Goal: Task Accomplishment & Management: Complete application form

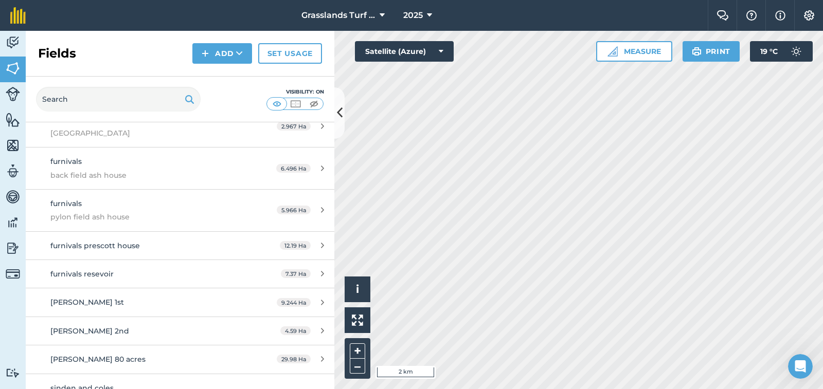
scroll to position [822, 0]
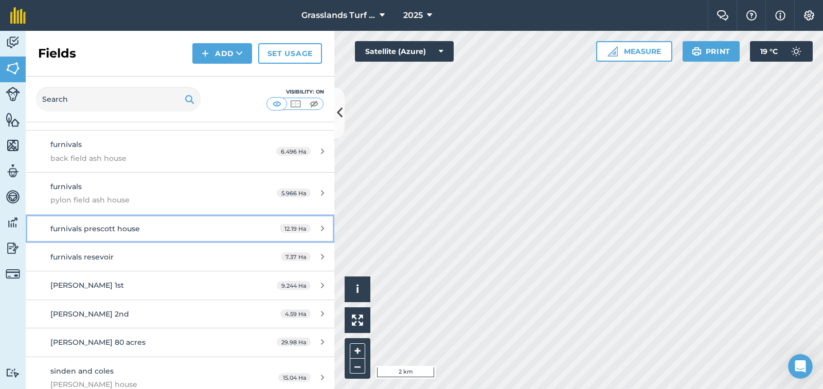
click at [124, 228] on span "furnivals prescott house" at bounding box center [95, 228] width 90 height 9
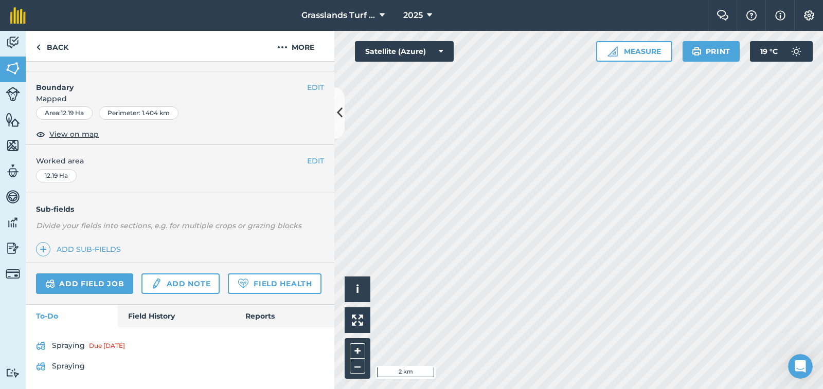
scroll to position [153, 0]
click at [94, 274] on link "Add field job" at bounding box center [84, 284] width 97 height 21
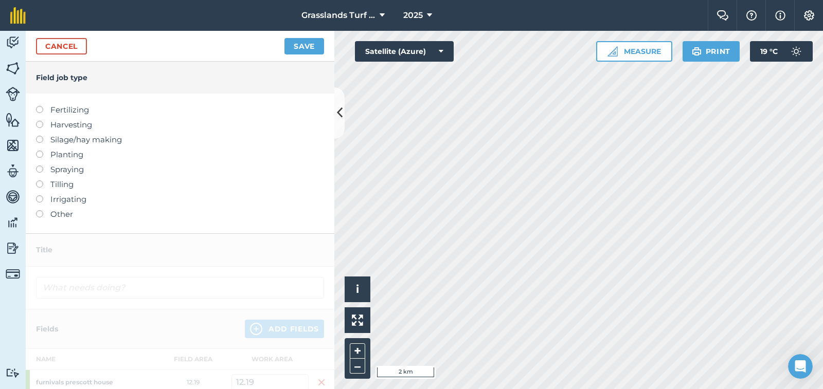
click at [39, 166] on label at bounding box center [43, 166] width 14 height 0
type input "Spraying"
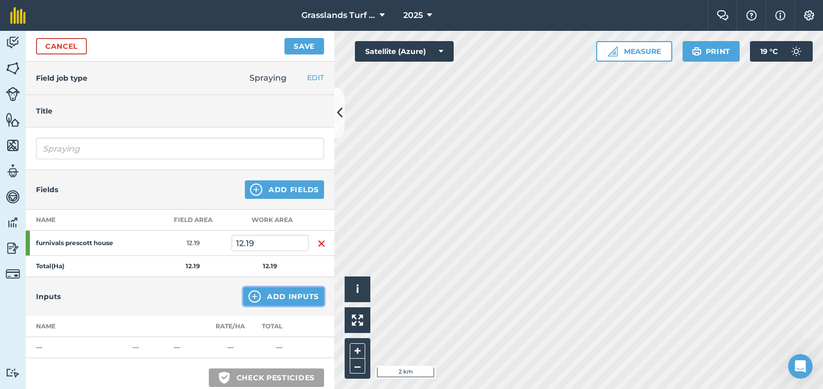
click at [289, 293] on button "Add Inputs" at bounding box center [283, 297] width 81 height 19
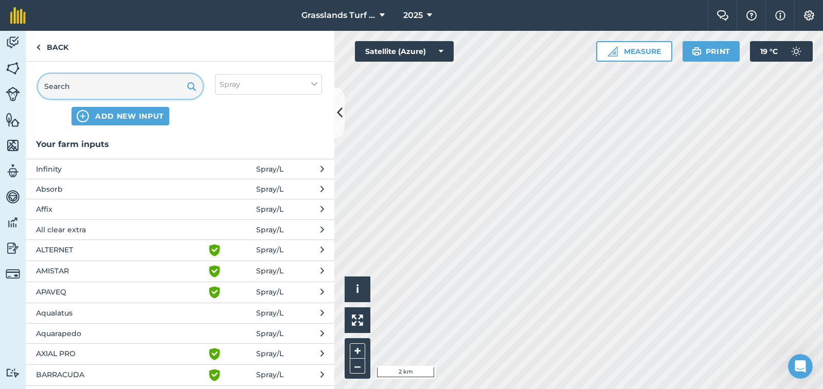
click at [90, 87] on input "text" at bounding box center [120, 86] width 165 height 25
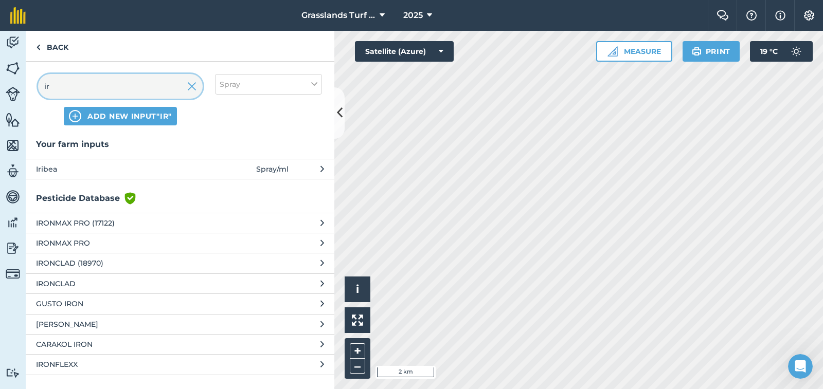
type input "i"
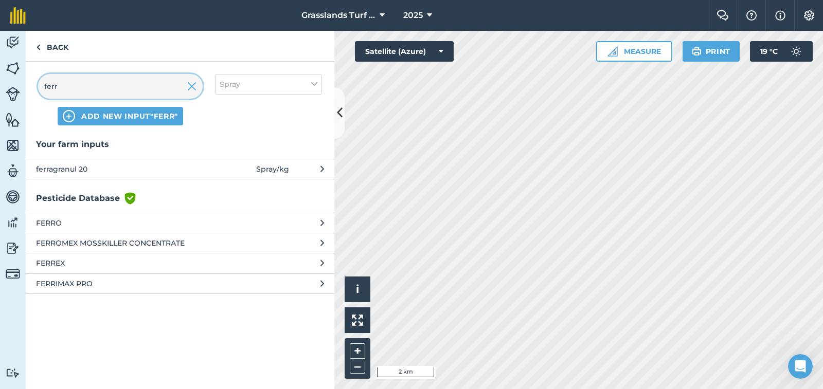
type input "ferr"
click at [69, 166] on span "ferragranul 20" at bounding box center [120, 169] width 168 height 11
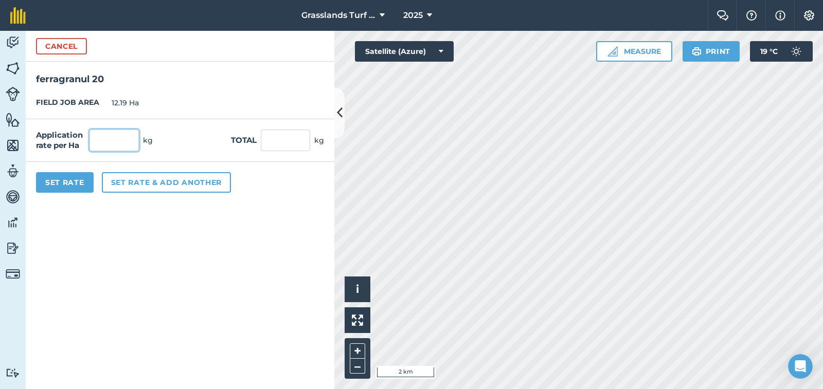
click at [103, 143] on input "text" at bounding box center [114, 141] width 49 height 22
type input "25"
type input "304.75"
click at [173, 179] on button "Set rate & add another" at bounding box center [166, 182] width 129 height 21
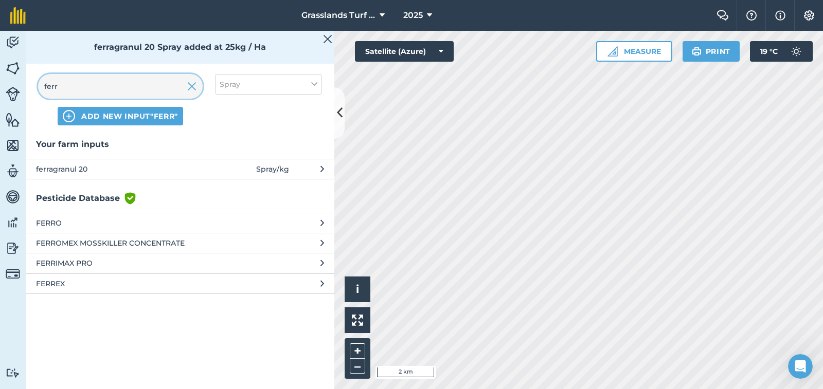
click at [76, 86] on input "ferr" at bounding box center [120, 86] width 165 height 25
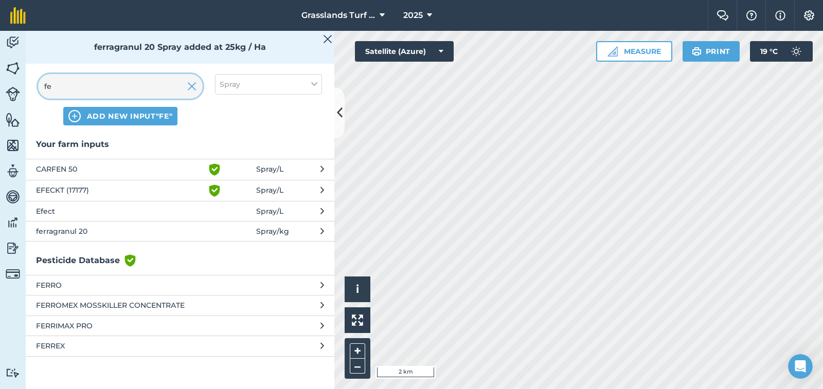
type input "f"
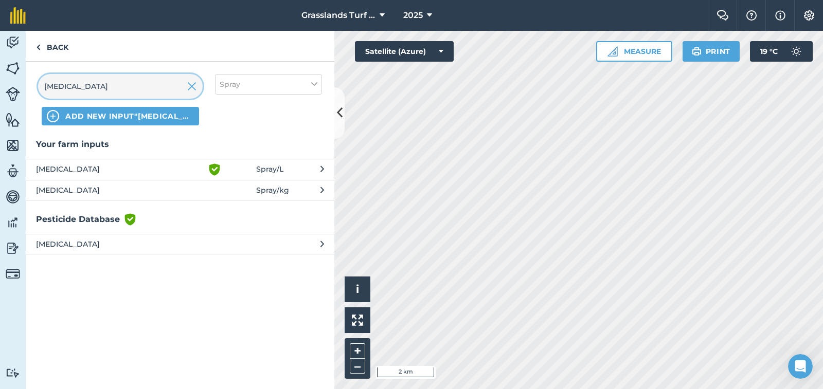
type input "[MEDICAL_DATA]"
click at [42, 168] on span "[MEDICAL_DATA]" at bounding box center [120, 170] width 168 height 12
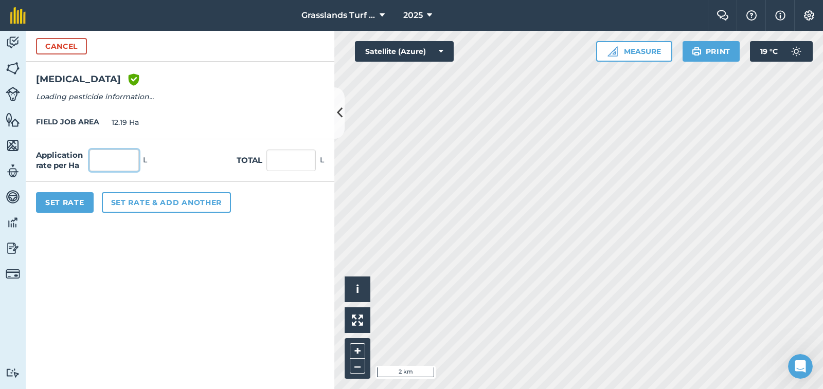
click at [104, 158] on input "text" at bounding box center [114, 161] width 49 height 22
type input "12.5"
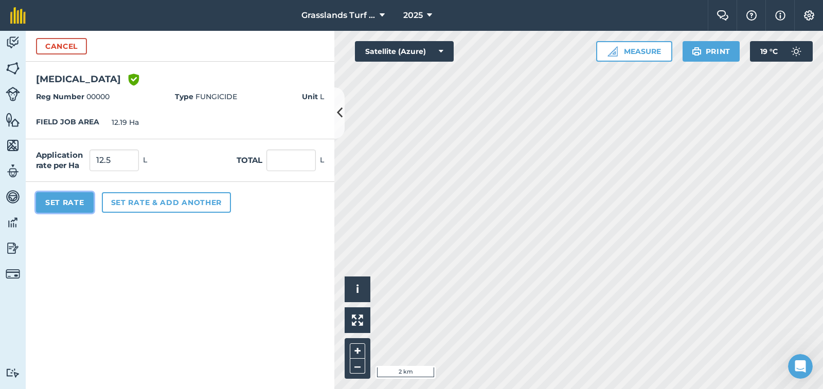
type input "152.375"
click at [72, 208] on button "Set Rate" at bounding box center [65, 202] width 58 height 21
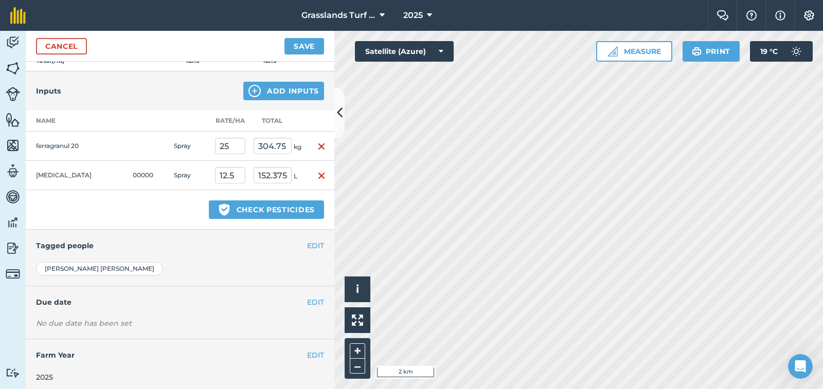
scroll to position [210, 0]
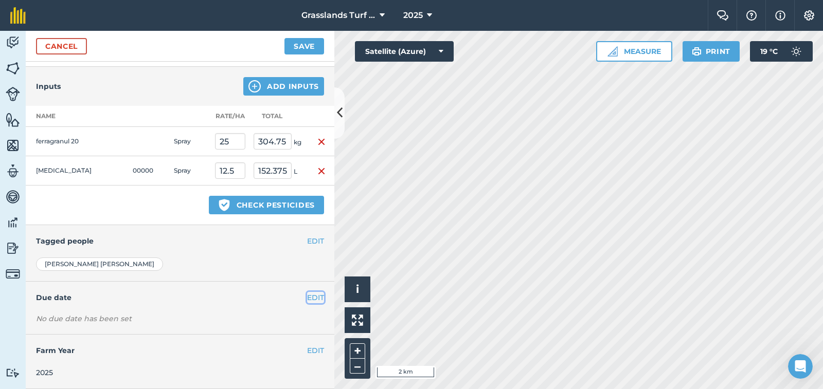
click at [307, 298] on button "EDIT" at bounding box center [315, 297] width 17 height 11
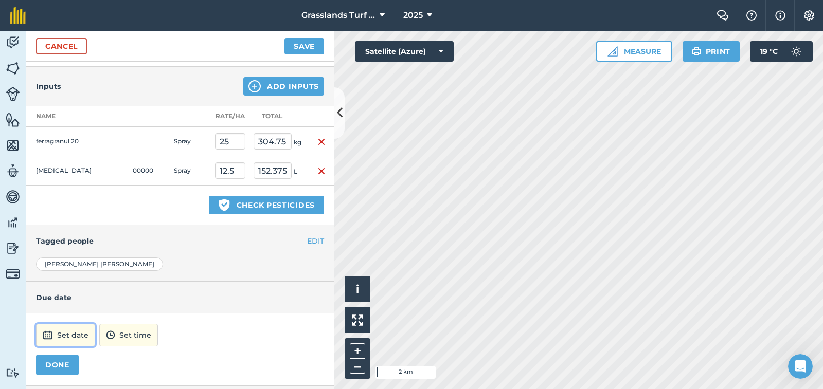
click at [69, 340] on button "Set date" at bounding box center [65, 335] width 59 height 23
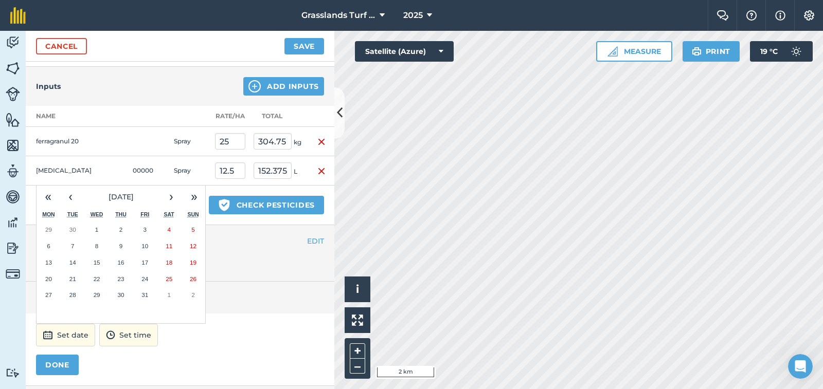
click at [50, 243] on abbr "6" at bounding box center [48, 246] width 3 height 7
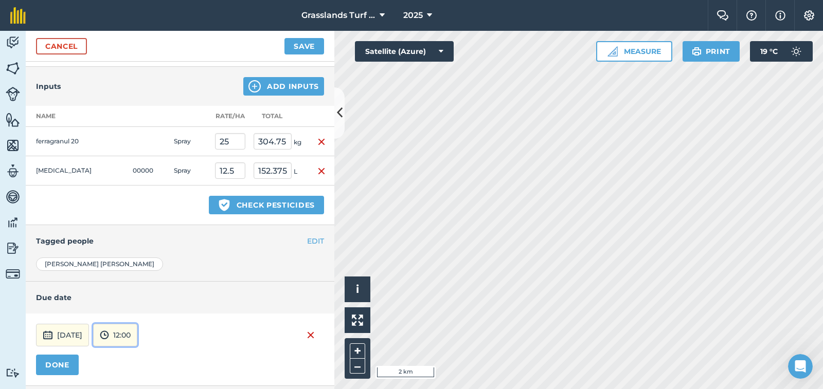
click at [137, 333] on button "12:00" at bounding box center [115, 335] width 44 height 23
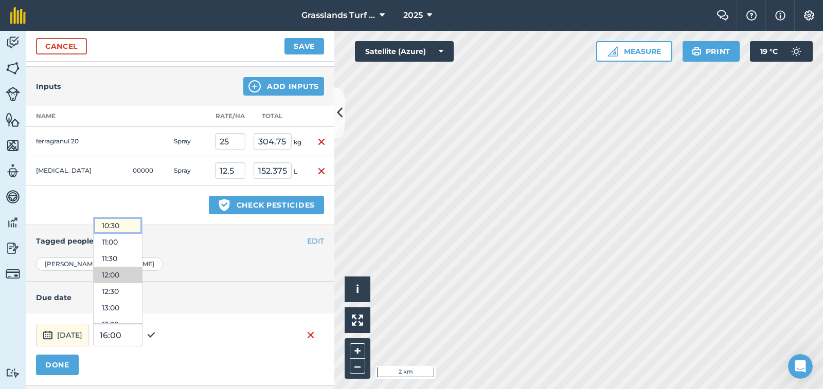
click at [142, 226] on button "10:30" at bounding box center [118, 226] width 48 height 16
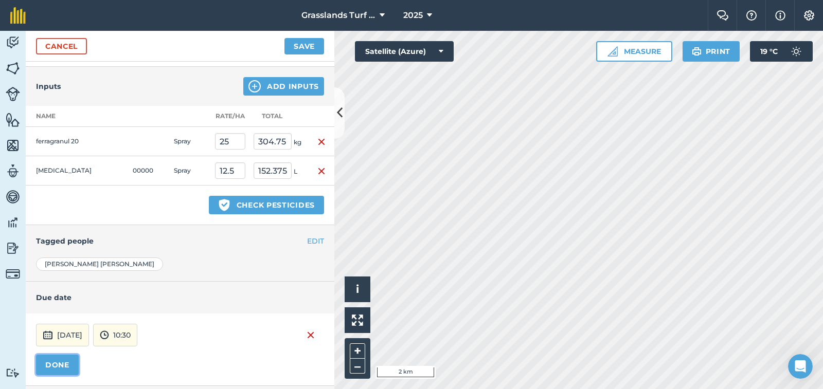
click at [69, 364] on button "DONE" at bounding box center [57, 365] width 43 height 21
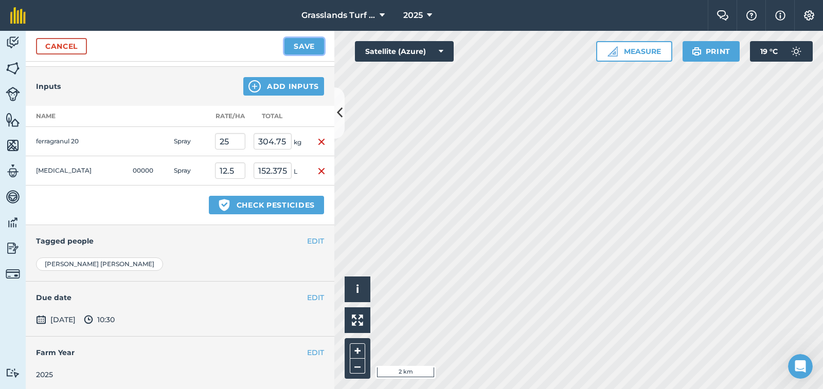
click at [301, 51] on button "Save" at bounding box center [304, 46] width 40 height 16
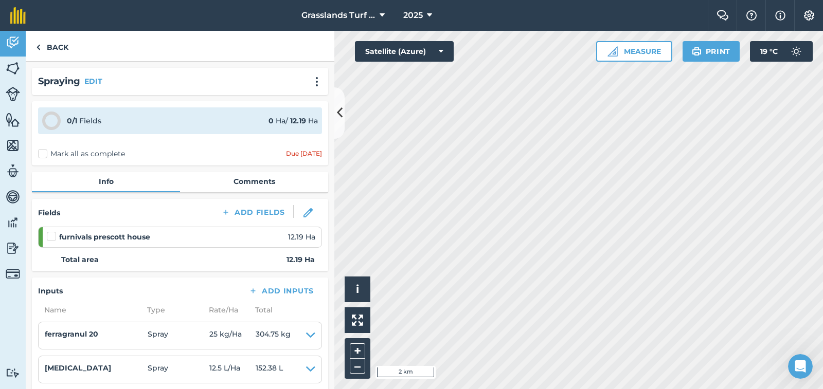
click at [51, 232] on label at bounding box center [53, 232] width 12 height 0
click at [51, 238] on input "checkbox" at bounding box center [50, 235] width 7 height 7
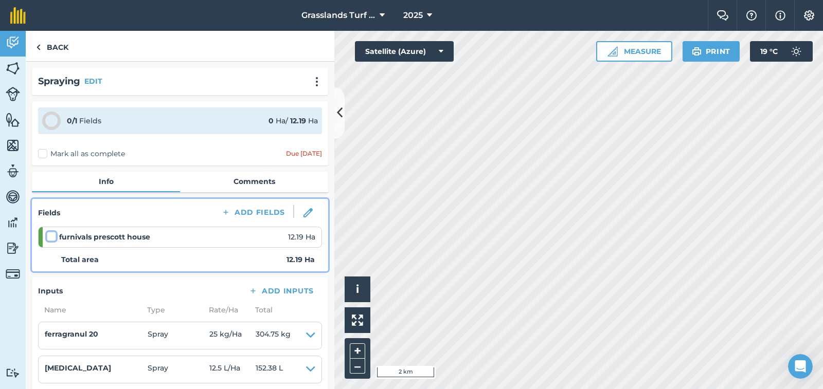
checkbox input "false"
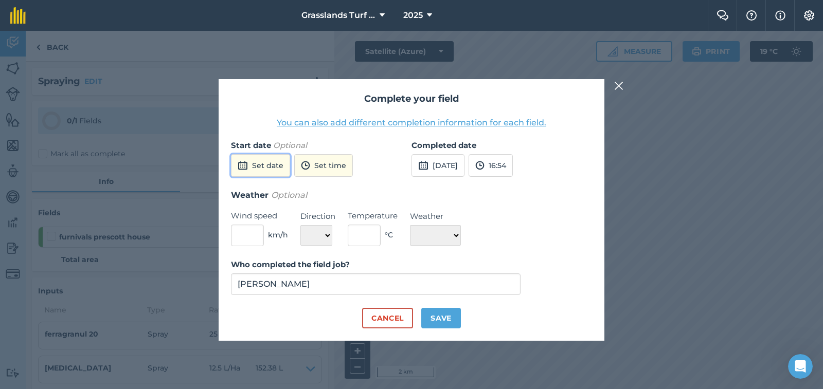
click at [273, 165] on button "Set date" at bounding box center [260, 165] width 59 height 23
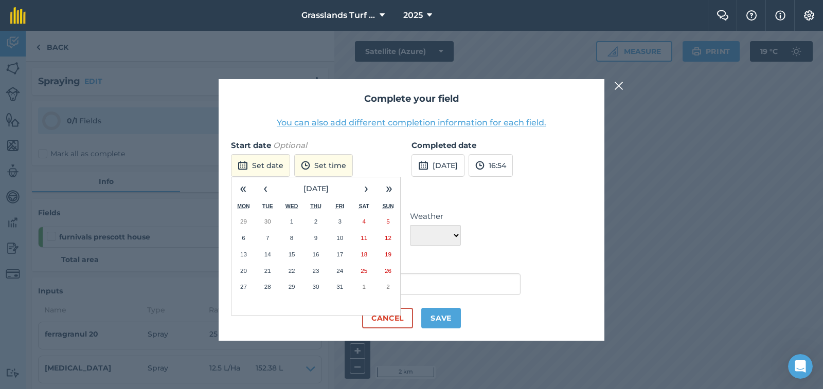
click at [244, 235] on abbr "6" at bounding box center [243, 238] width 3 height 7
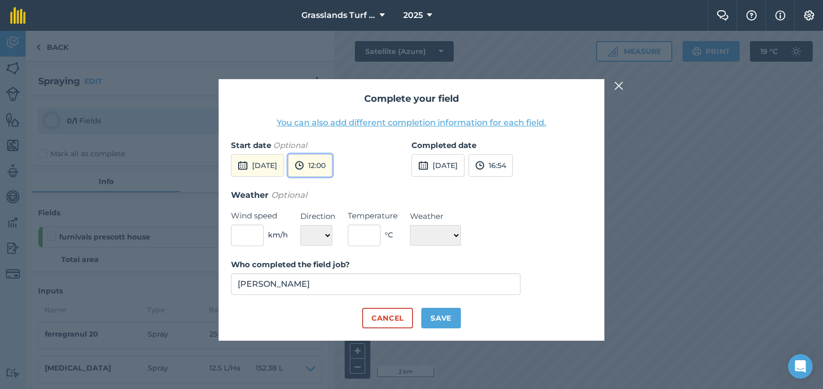
click at [332, 167] on button "12:00" at bounding box center [310, 165] width 44 height 23
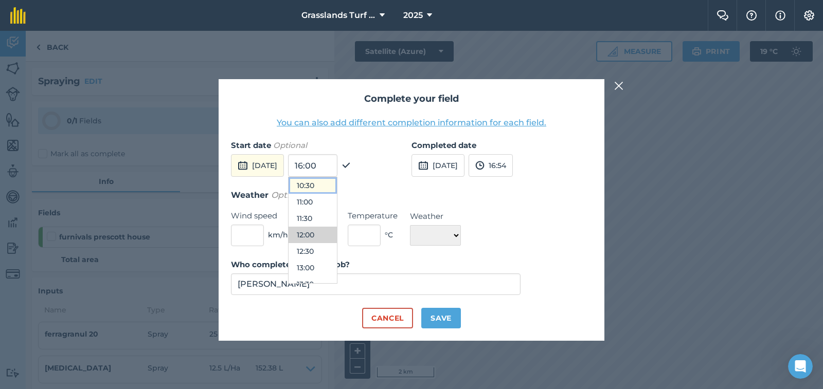
click at [334, 185] on button "10:30" at bounding box center [313, 185] width 48 height 16
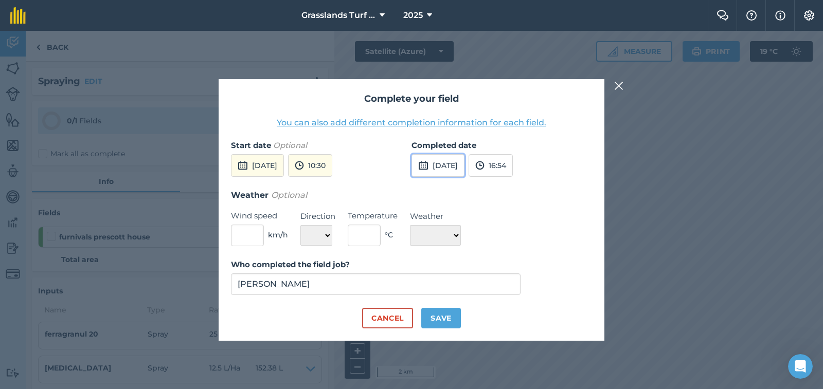
click at [435, 162] on button "[DATE]" at bounding box center [438, 165] width 53 height 23
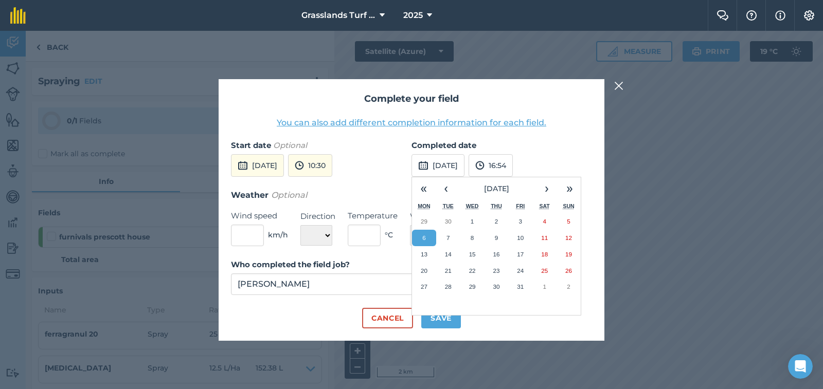
click at [424, 241] on abbr "6" at bounding box center [423, 238] width 3 height 7
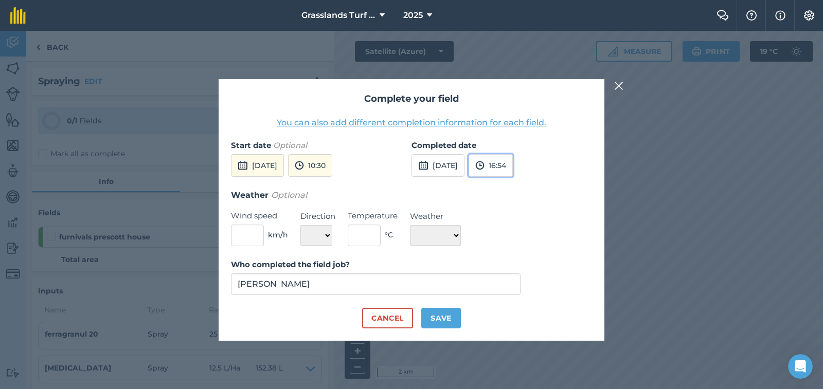
click at [513, 167] on button "16:54" at bounding box center [491, 165] width 44 height 23
click at [511, 199] on button "11:30" at bounding box center [493, 198] width 48 height 16
click at [245, 239] on input "text" at bounding box center [247, 236] width 33 height 22
type input "6"
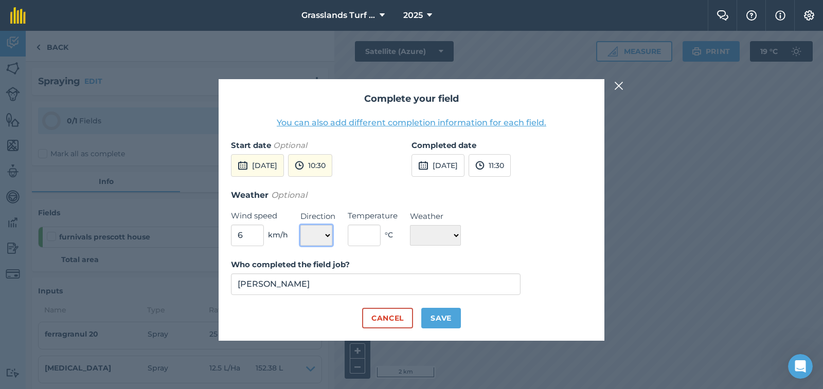
click at [327, 234] on select "N NE E SE S SW W NW" at bounding box center [316, 235] width 32 height 21
select select "SE"
click at [300, 225] on select "N NE E SE S SW W NW" at bounding box center [316, 235] width 32 height 21
click at [367, 235] on input "text" at bounding box center [364, 236] width 33 height 22
type input "12"
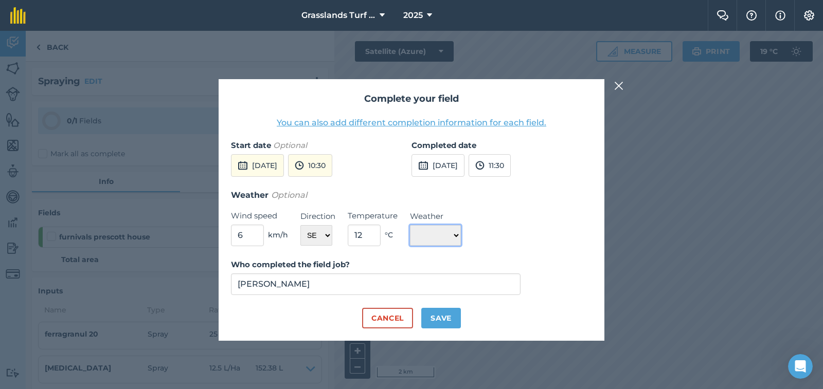
click at [461, 234] on select "☀️ Sunny 🌧 Rainy ⛅️ Cloudy 🌨 Snow ❄️ Icy" at bounding box center [435, 235] width 51 height 21
select select "Sunny"
click at [410, 225] on select "☀️ Sunny 🌧 Rainy ⛅️ Cloudy 🌨 Snow ❄️ Icy" at bounding box center [435, 235] width 51 height 21
click at [440, 324] on button "Save" at bounding box center [441, 318] width 40 height 21
checkbox input "true"
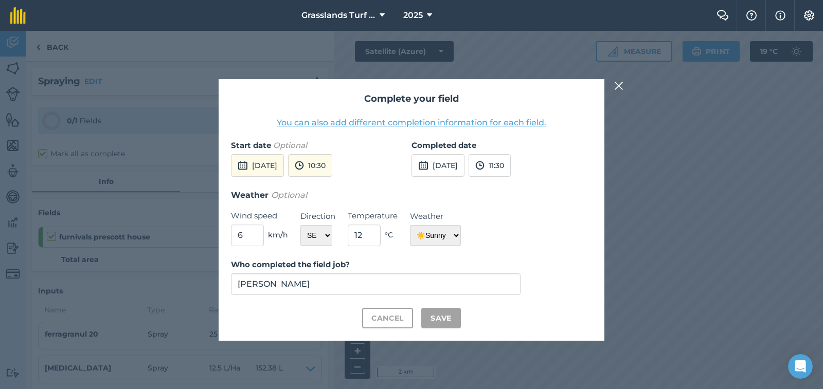
checkbox input "true"
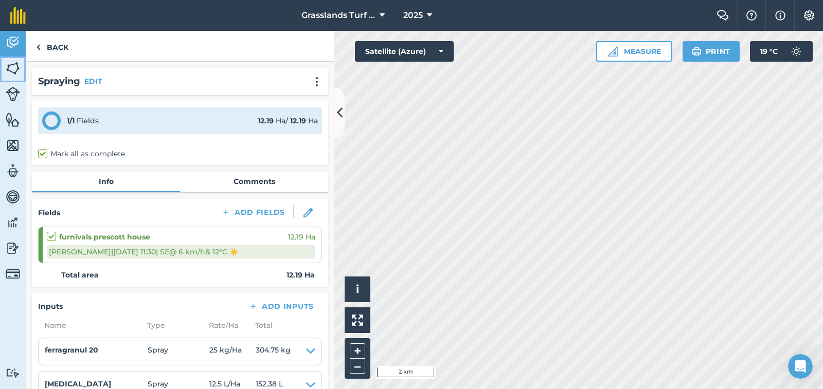
click at [12, 67] on img at bounding box center [13, 68] width 14 height 15
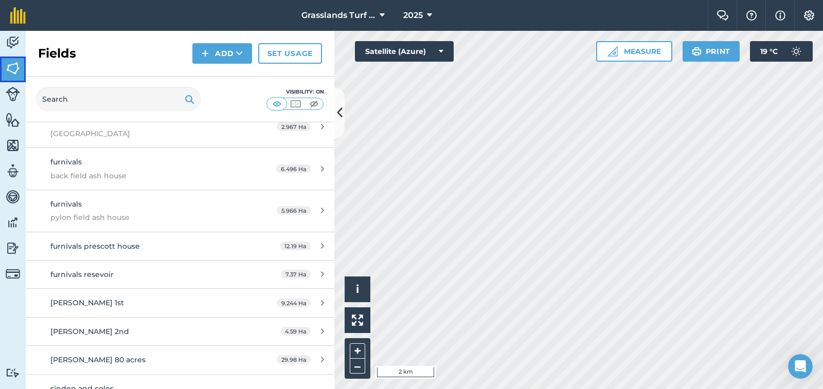
scroll to position [823, 0]
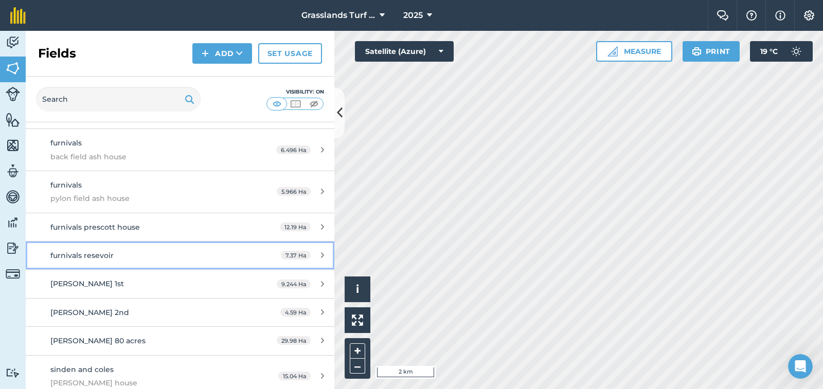
click at [103, 256] on span "furnivals resevoir" at bounding box center [81, 255] width 63 height 9
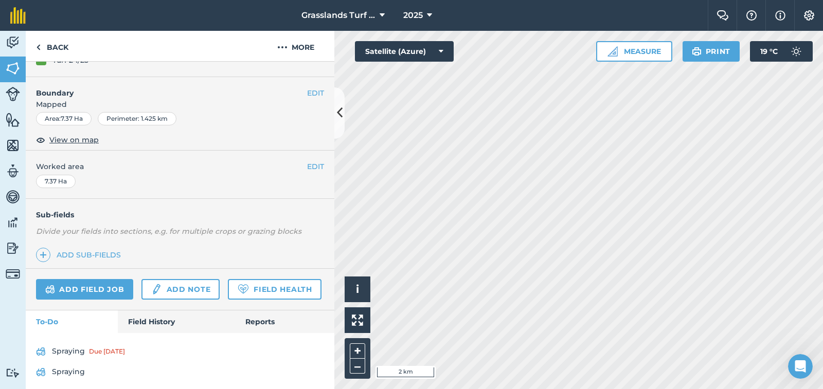
scroll to position [153, 0]
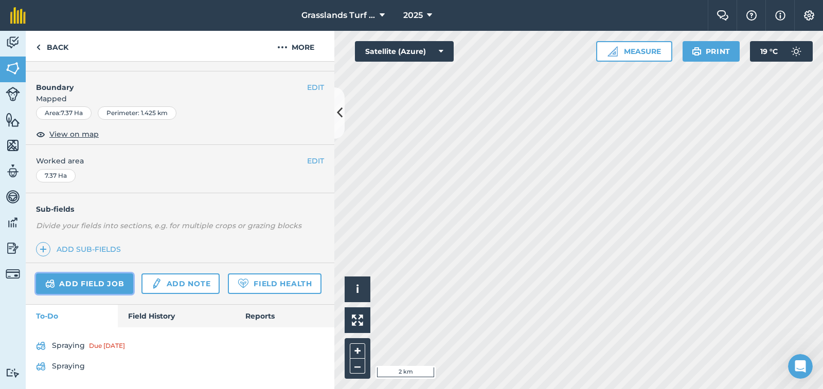
click at [87, 274] on link "Add field job" at bounding box center [84, 284] width 97 height 21
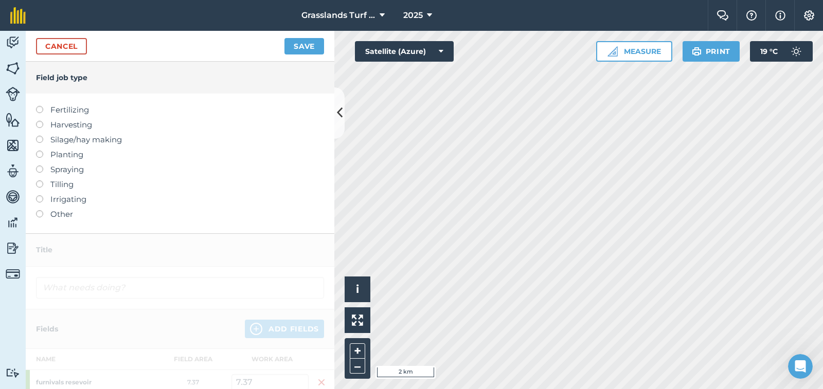
click at [41, 166] on label at bounding box center [43, 166] width 14 height 0
type input "Spraying"
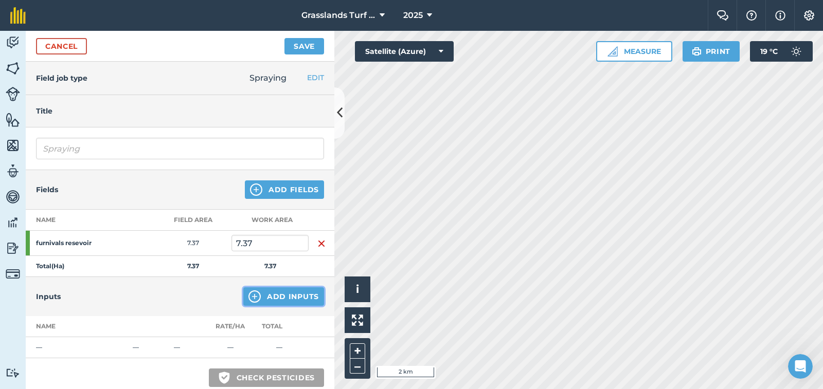
click at [268, 301] on button "Add Inputs" at bounding box center [283, 297] width 81 height 19
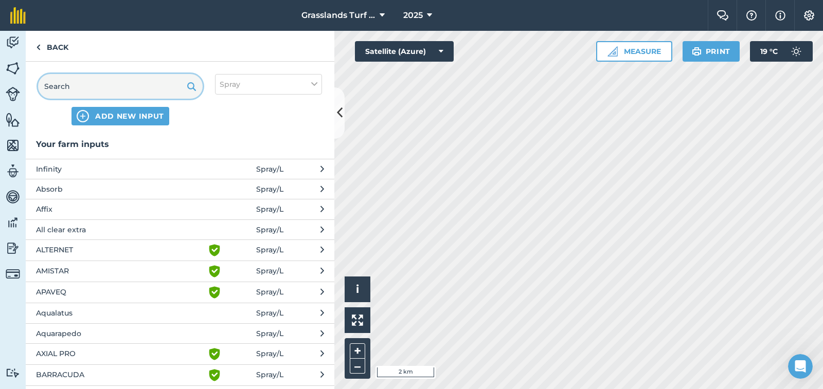
click at [79, 83] on input "text" at bounding box center [120, 86] width 165 height 25
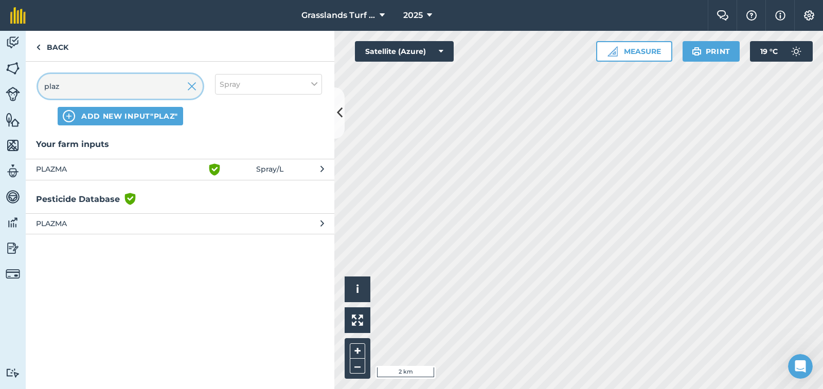
type input "plaz"
click at [56, 169] on span "PLAZMA" at bounding box center [120, 170] width 168 height 12
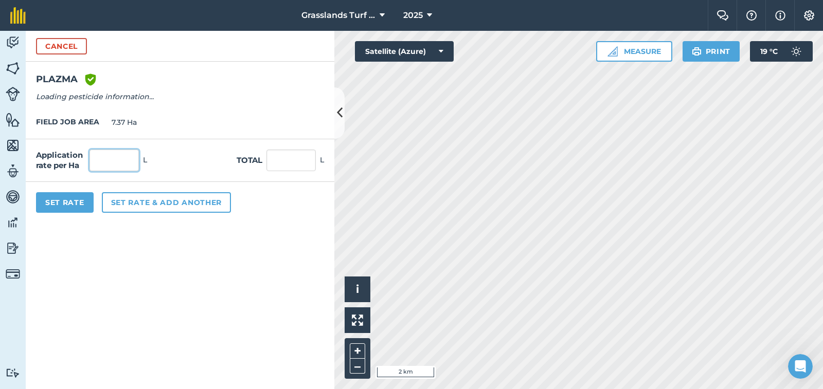
click at [102, 163] on input "text" at bounding box center [114, 161] width 49 height 22
type input "1"
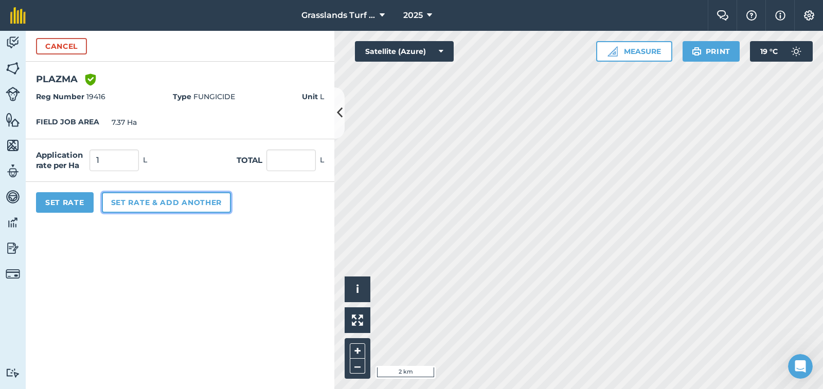
type input "7.37"
click at [127, 207] on button "Set rate & add another" at bounding box center [166, 202] width 129 height 21
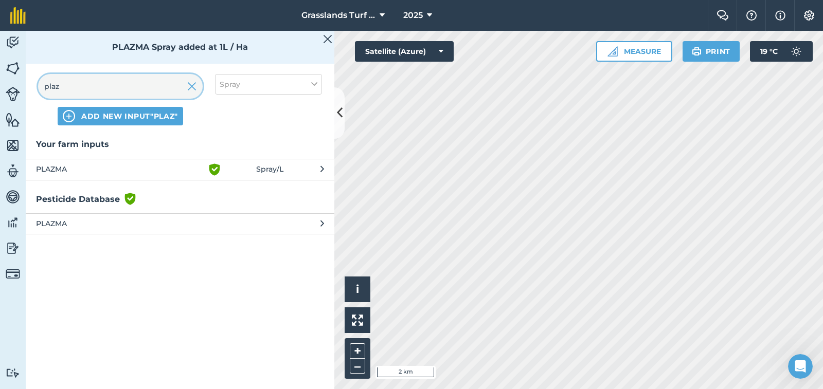
click at [83, 84] on input "plaz" at bounding box center [120, 86] width 165 height 25
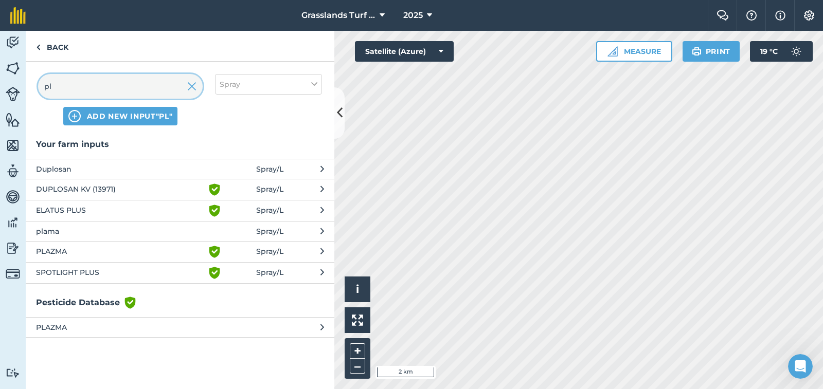
type input "p"
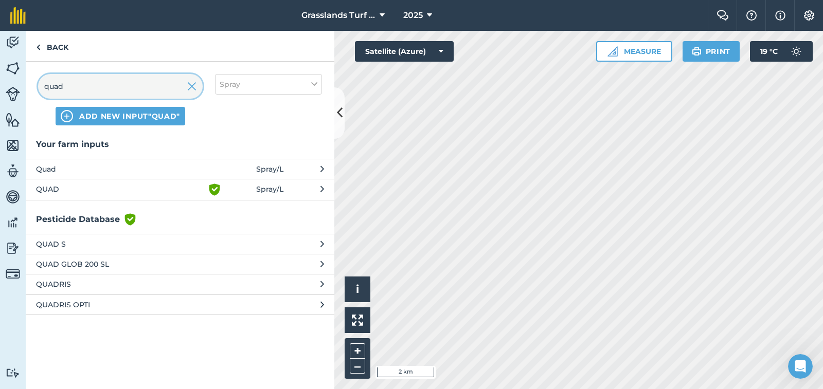
type input "quad"
click at [88, 186] on span "QUAD" at bounding box center [120, 190] width 168 height 12
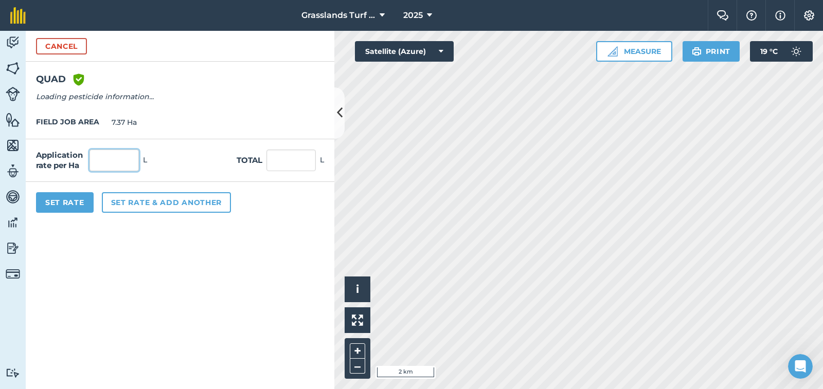
click at [102, 151] on input "text" at bounding box center [114, 161] width 49 height 22
type input "0.2"
type input "1.474"
click at [74, 205] on button "Set Rate" at bounding box center [65, 202] width 58 height 21
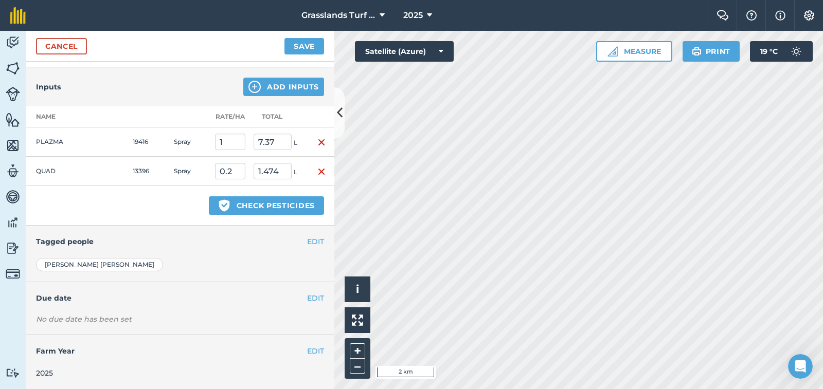
scroll to position [210, 0]
click at [311, 297] on button "EDIT" at bounding box center [315, 297] width 17 height 11
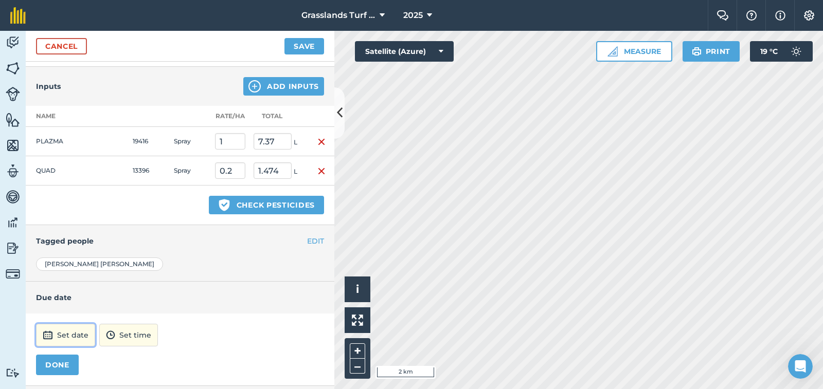
click at [77, 334] on button "Set date" at bounding box center [65, 335] width 59 height 23
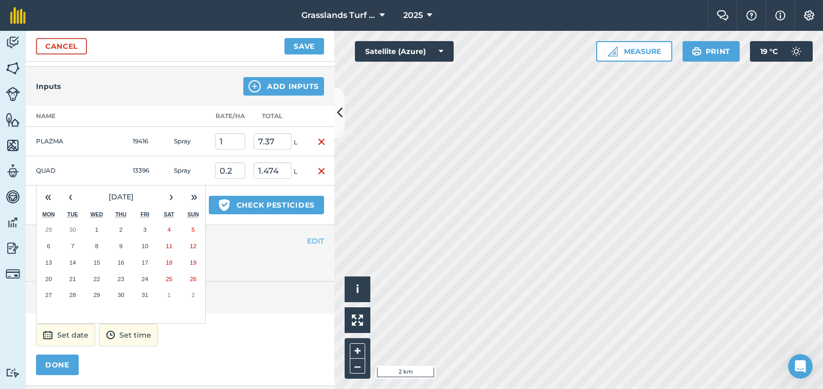
click at [49, 245] on abbr "6" at bounding box center [48, 246] width 3 height 7
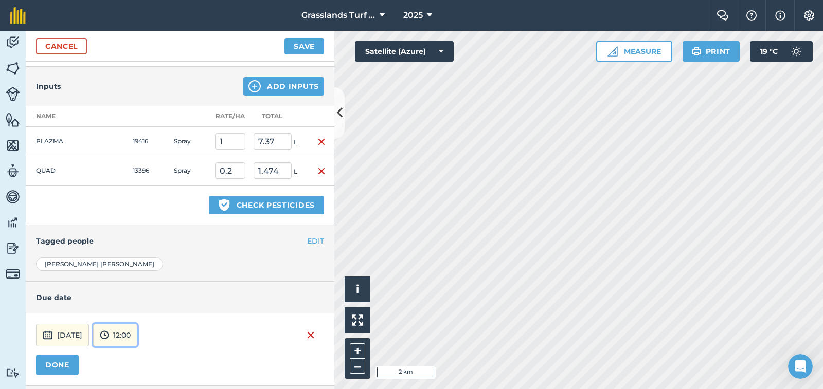
click at [137, 334] on button "12:00" at bounding box center [115, 335] width 44 height 23
click at [142, 271] on button "12:00" at bounding box center [118, 275] width 48 height 16
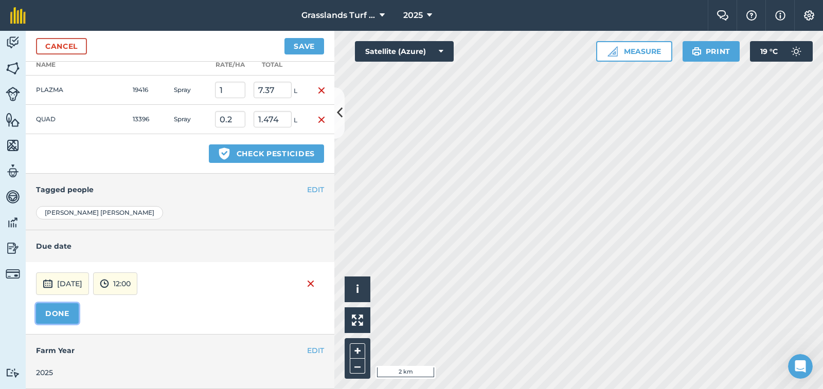
click at [59, 313] on button "DONE" at bounding box center [57, 314] width 43 height 21
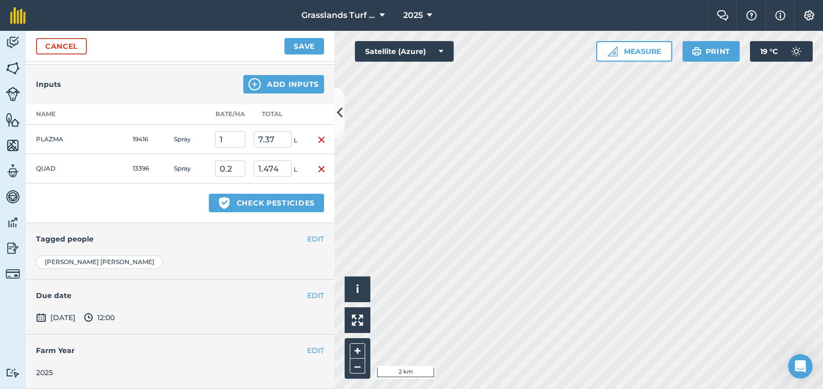
scroll to position [161, 0]
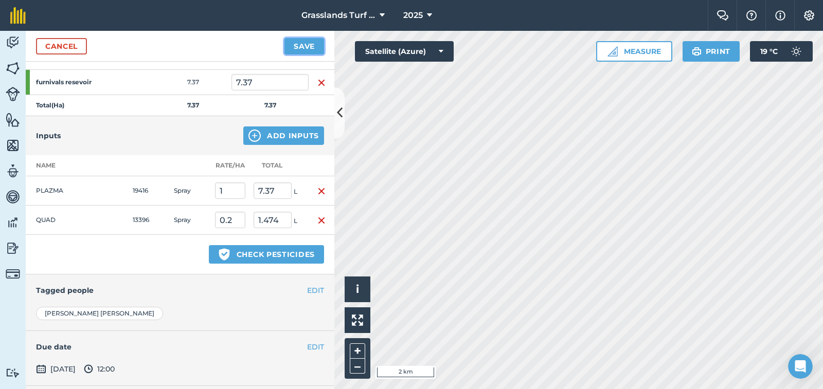
click at [308, 47] on button "Save" at bounding box center [304, 46] width 40 height 16
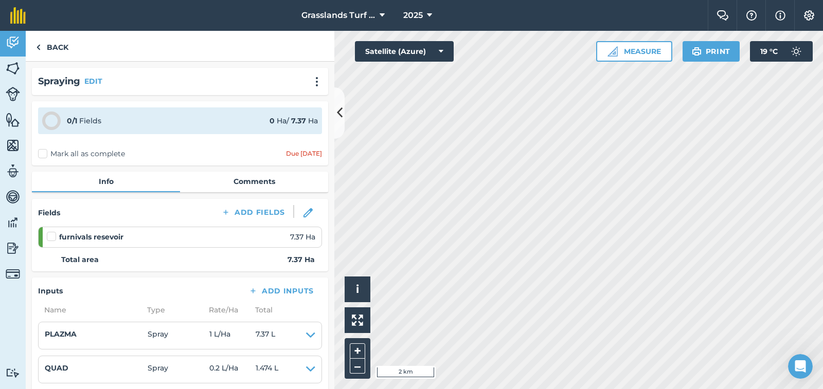
click at [38, 151] on label "Mark all as complete" at bounding box center [81, 154] width 87 height 11
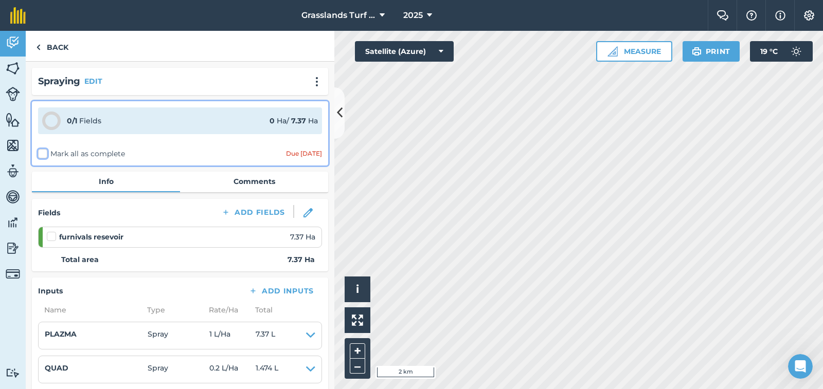
click at [38, 151] on input "Mark all as complete" at bounding box center [41, 152] width 7 height 7
checkbox input "false"
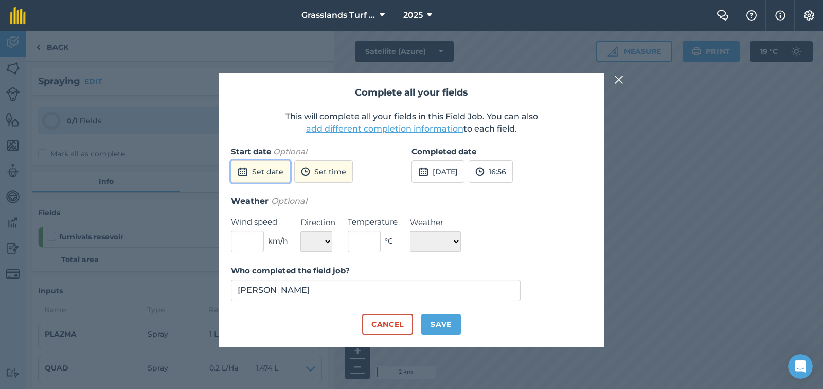
click at [254, 171] on button "Set date" at bounding box center [260, 172] width 59 height 23
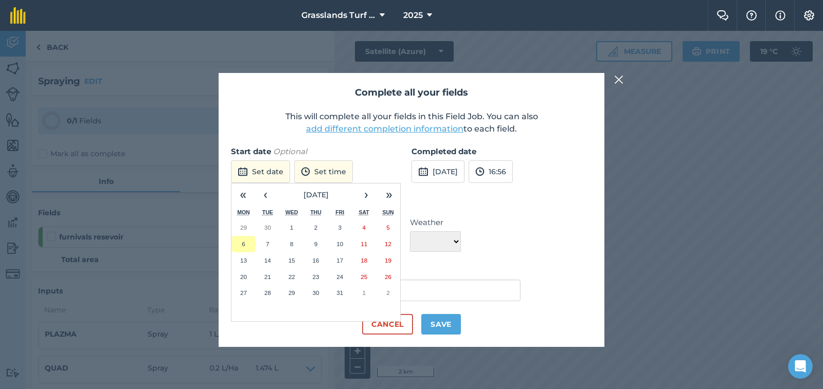
click at [247, 242] on button "6" at bounding box center [244, 244] width 24 height 16
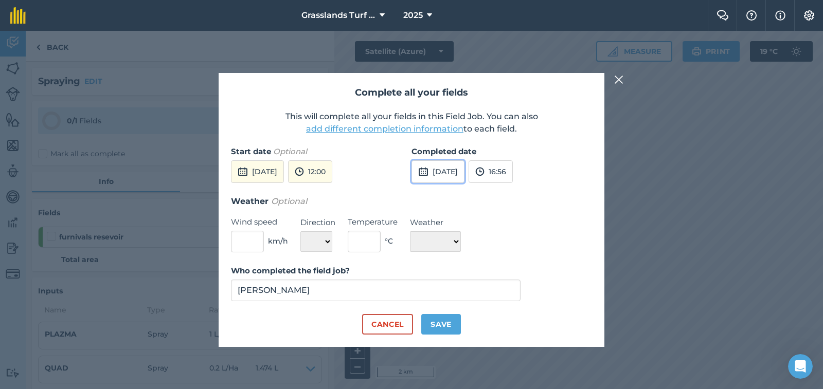
click at [446, 173] on button "[DATE]" at bounding box center [438, 172] width 53 height 23
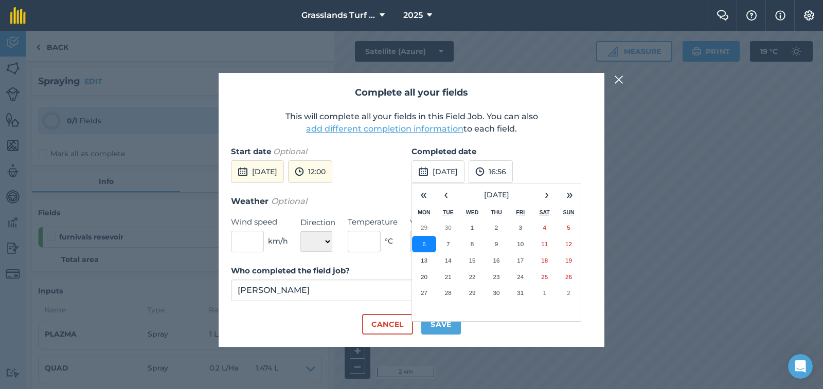
drag, startPoint x: 425, startPoint y: 245, endPoint x: 430, endPoint y: 241, distance: 5.8
click at [426, 245] on button "6" at bounding box center [424, 244] width 24 height 16
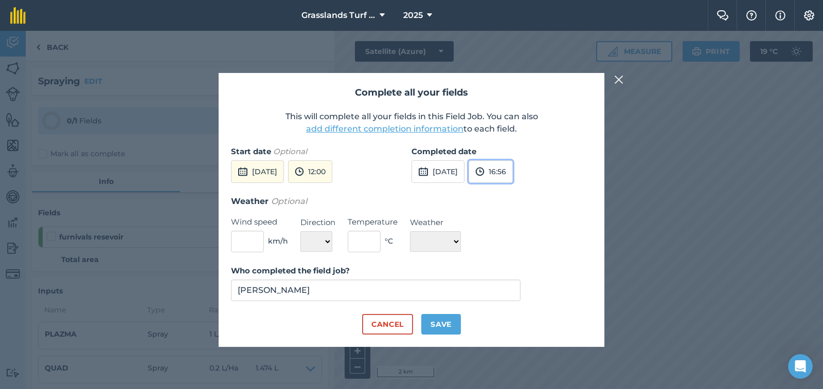
click at [485, 174] on img at bounding box center [479, 172] width 9 height 12
click at [515, 188] on button "13:30" at bounding box center [493, 188] width 48 height 16
click at [254, 242] on input "text" at bounding box center [247, 242] width 33 height 22
type input "1"
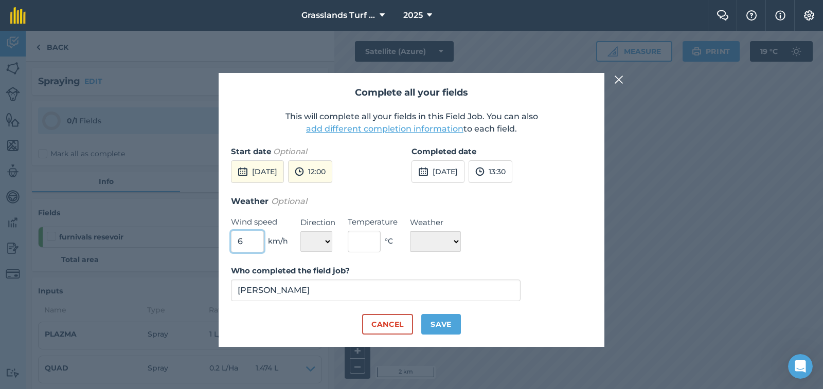
type input "6"
click at [327, 242] on select "N NE E SE S SW W NW" at bounding box center [316, 242] width 32 height 21
select select "SE"
click at [300, 232] on select "N NE E SE S SW W NW" at bounding box center [316, 242] width 32 height 21
click at [366, 242] on input "text" at bounding box center [364, 242] width 33 height 22
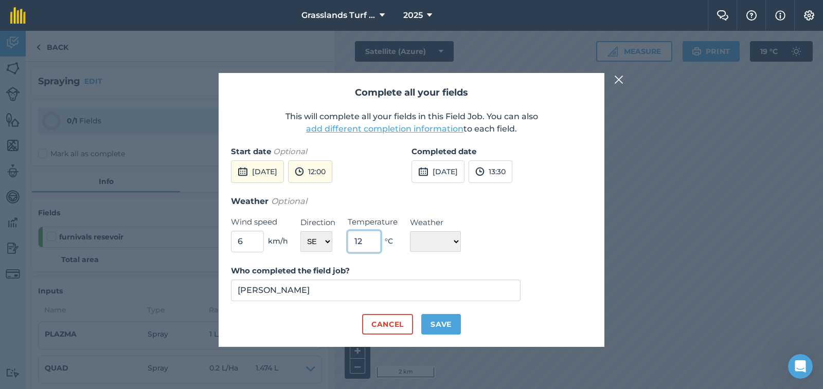
type input "12"
click at [460, 240] on select "☀️ Sunny 🌧 Rainy ⛅️ Cloudy 🌨 Snow ❄️ Icy" at bounding box center [435, 242] width 51 height 21
select select "Sunny"
click at [410, 232] on select "☀️ Sunny 🌧 Rainy ⛅️ Cloudy 🌨 Snow ❄️ Icy" at bounding box center [435, 242] width 51 height 21
click at [450, 326] on button "Save" at bounding box center [441, 324] width 40 height 21
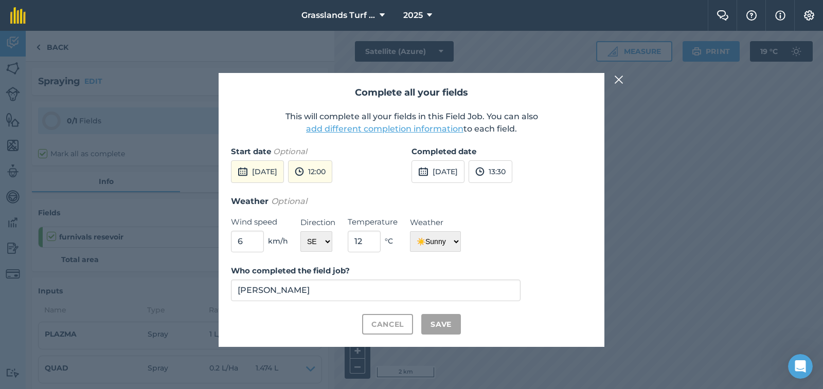
checkbox input "true"
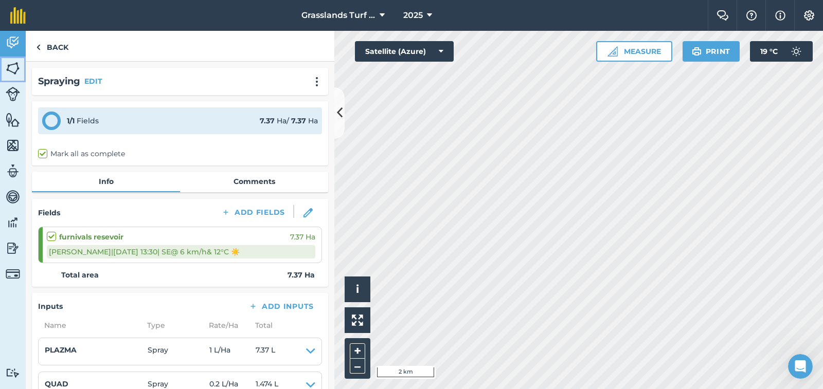
click at [13, 66] on img at bounding box center [13, 68] width 14 height 15
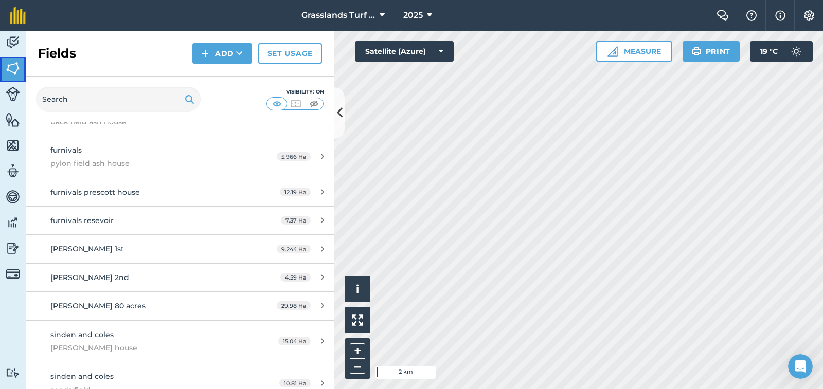
scroll to position [873, 0]
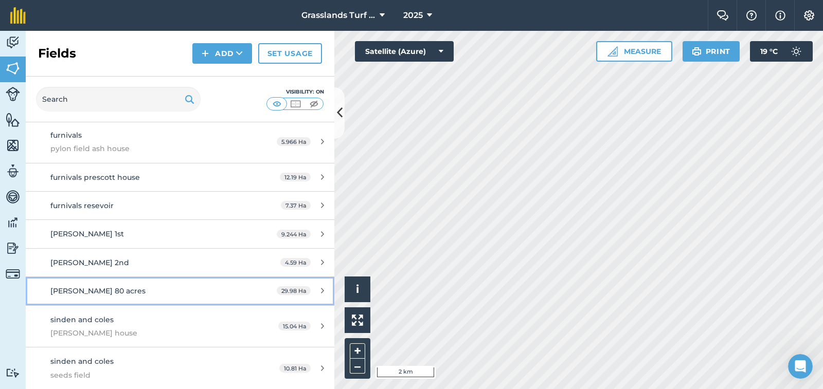
click at [94, 291] on span "[PERSON_NAME] 80 acres" at bounding box center [97, 291] width 95 height 9
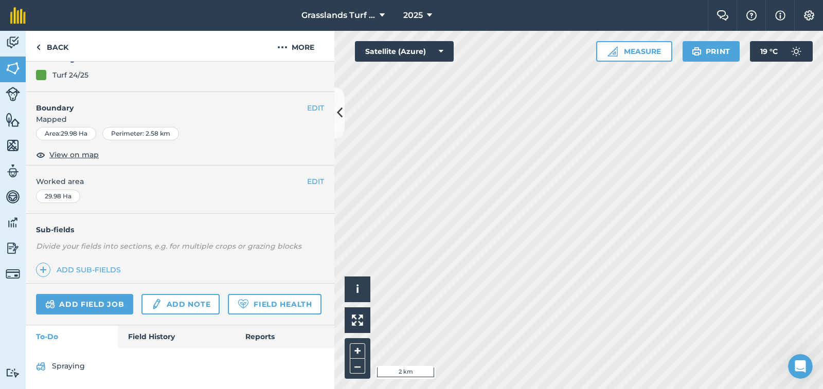
scroll to position [133, 0]
click at [93, 294] on link "Add field job" at bounding box center [84, 304] width 97 height 21
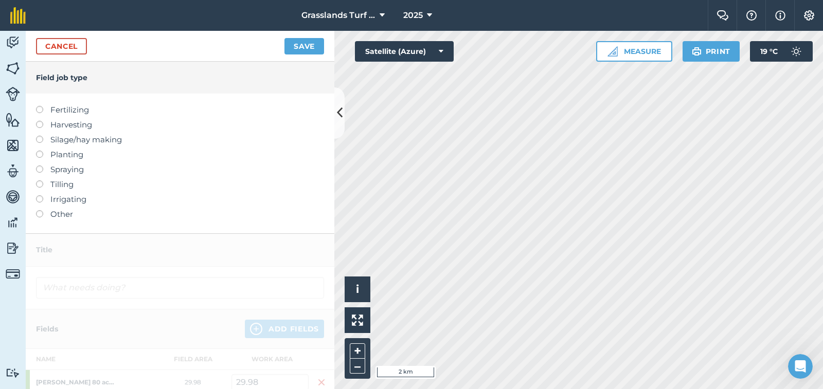
click at [40, 166] on label at bounding box center [43, 166] width 14 height 0
type input "Spraying"
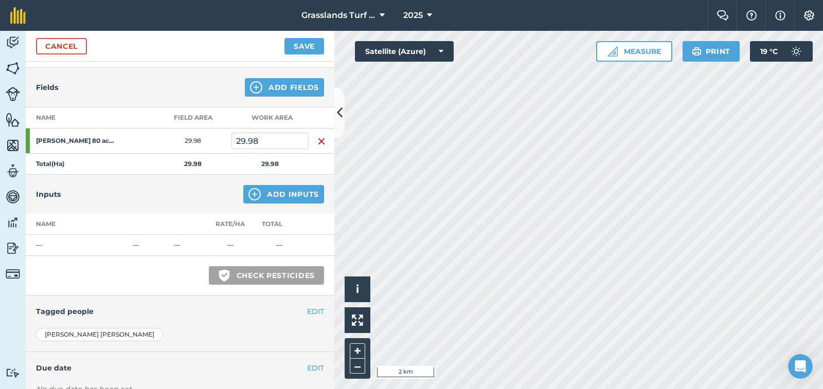
scroll to position [103, 0]
click at [265, 191] on button "Add Inputs" at bounding box center [283, 194] width 81 height 19
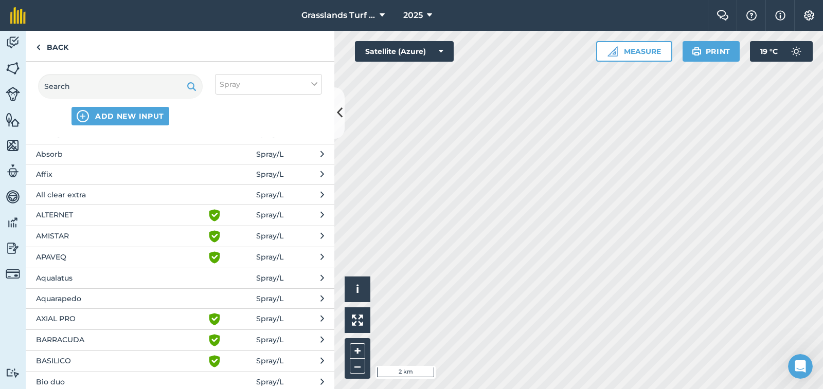
scroll to position [51, 0]
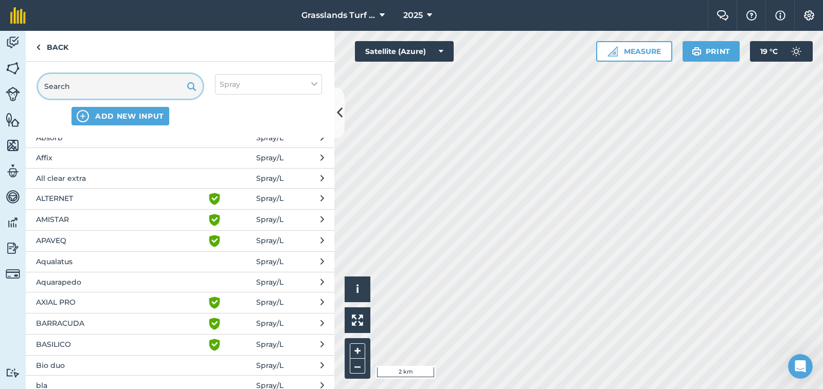
click at [90, 86] on input "text" at bounding box center [120, 86] width 165 height 25
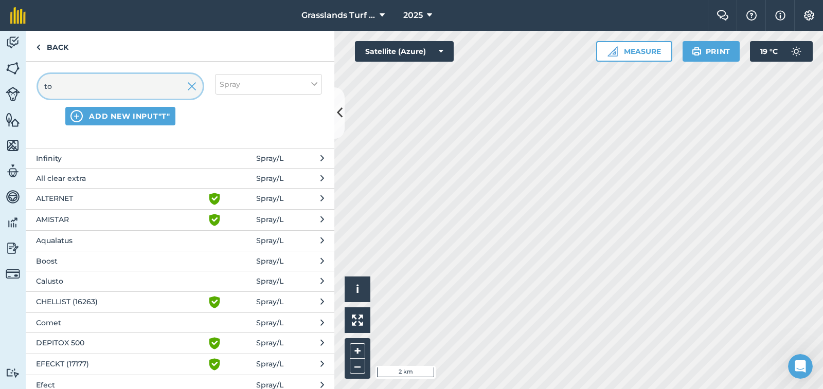
scroll to position [0, 0]
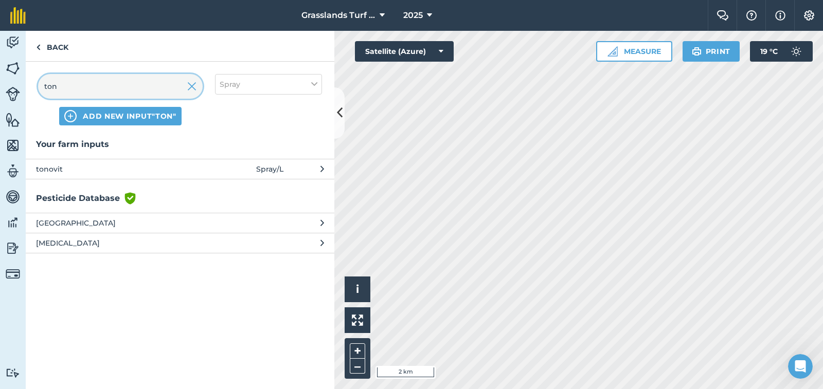
type input "ton"
click at [55, 169] on span "tonovit" at bounding box center [120, 169] width 168 height 11
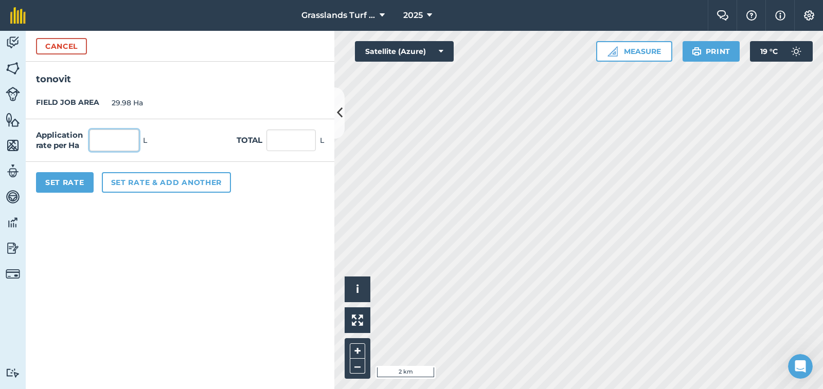
click at [107, 144] on input "text" at bounding box center [114, 141] width 49 height 22
type input "1"
type input "29.98"
click at [149, 181] on button "Set rate & add another" at bounding box center [166, 182] width 129 height 21
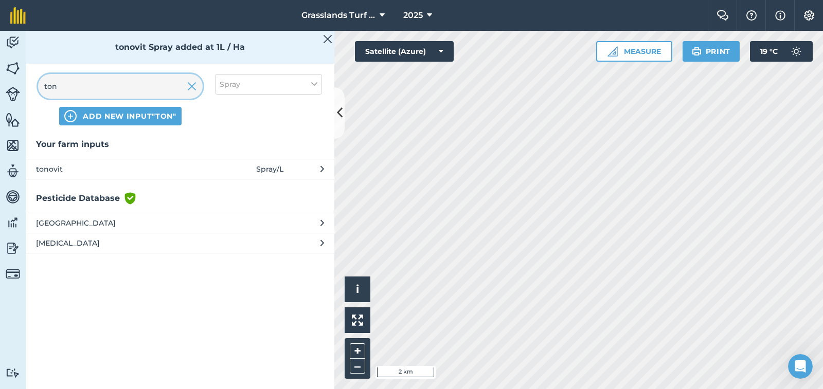
click at [77, 87] on input "ton" at bounding box center [120, 86] width 165 height 25
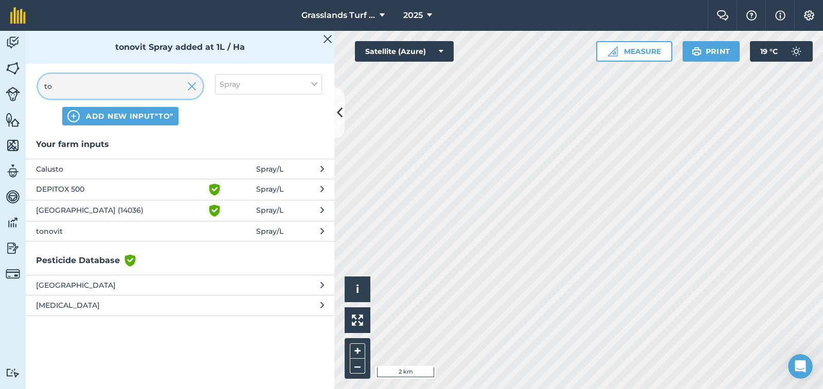
type input "t"
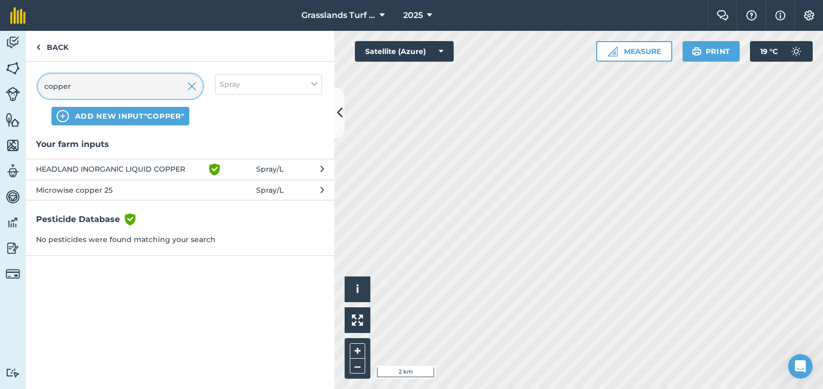
type input "copper"
click at [75, 190] on span "Microwise copper 25" at bounding box center [120, 190] width 168 height 11
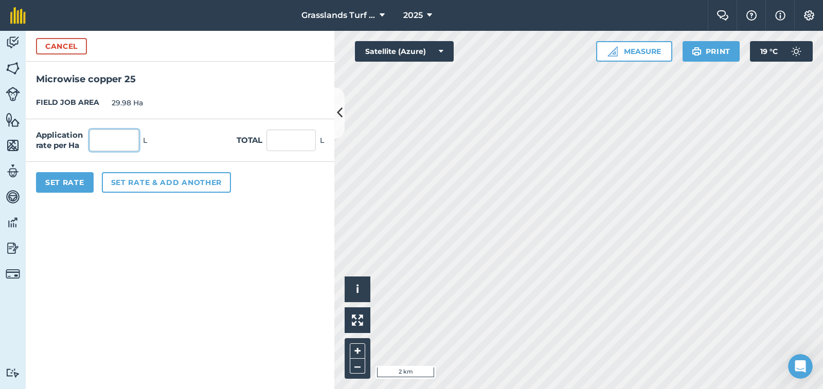
click at [112, 137] on input "text" at bounding box center [114, 141] width 49 height 22
type input "0.25"
type input "7.495"
click at [69, 177] on button "Set Rate" at bounding box center [65, 182] width 58 height 21
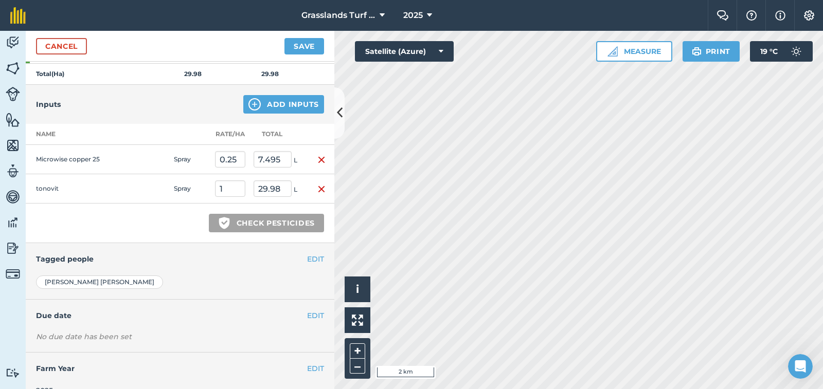
scroll to position [210, 0]
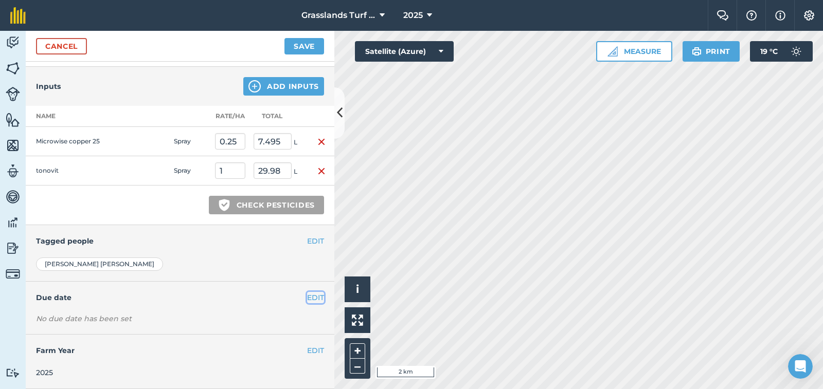
click at [308, 299] on button "EDIT" at bounding box center [315, 297] width 17 height 11
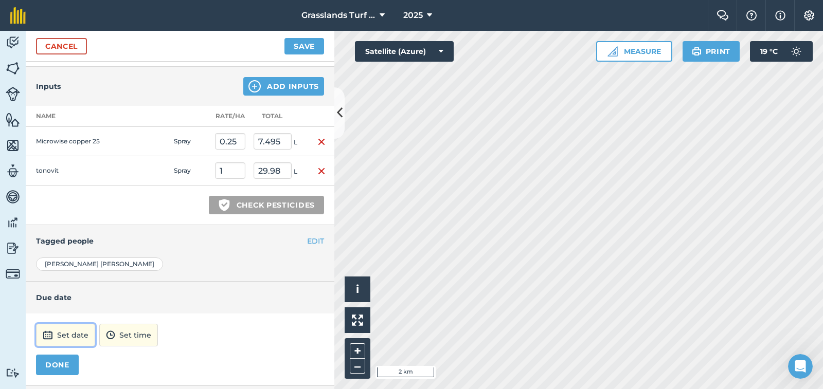
click at [79, 333] on button "Set date" at bounding box center [65, 335] width 59 height 23
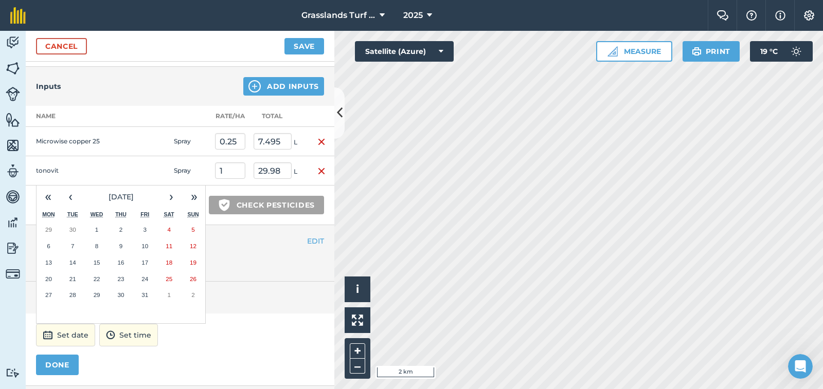
click at [48, 246] on abbr "6" at bounding box center [48, 246] width 3 height 7
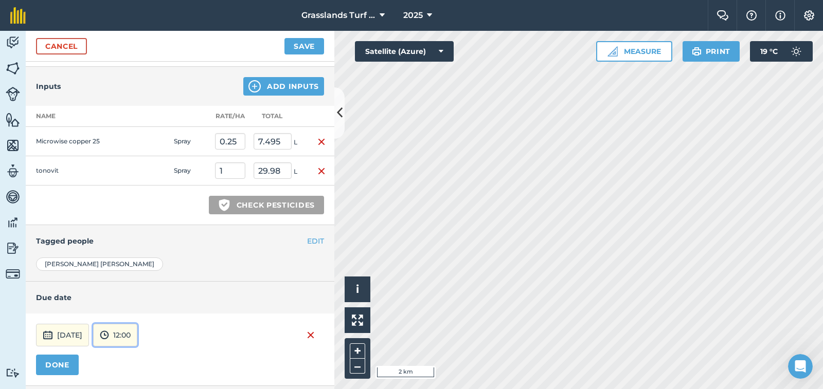
click at [137, 337] on button "12:00" at bounding box center [115, 335] width 44 height 23
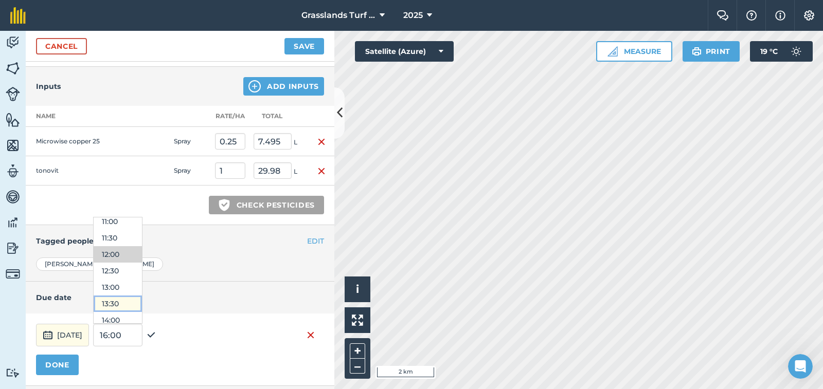
click at [142, 299] on button "13:30" at bounding box center [118, 304] width 48 height 16
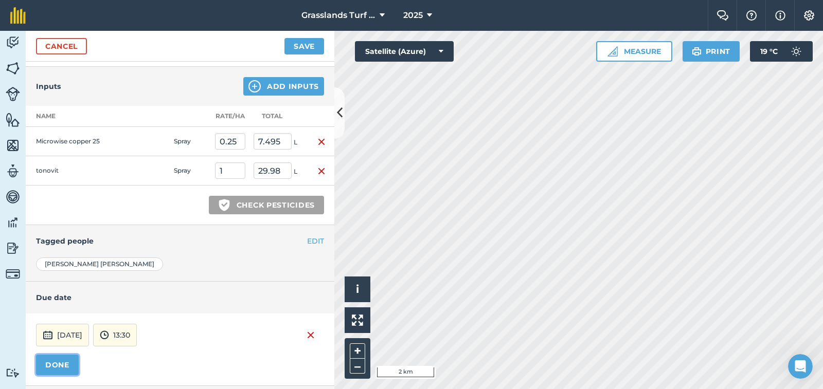
click at [65, 359] on button "DONE" at bounding box center [57, 365] width 43 height 21
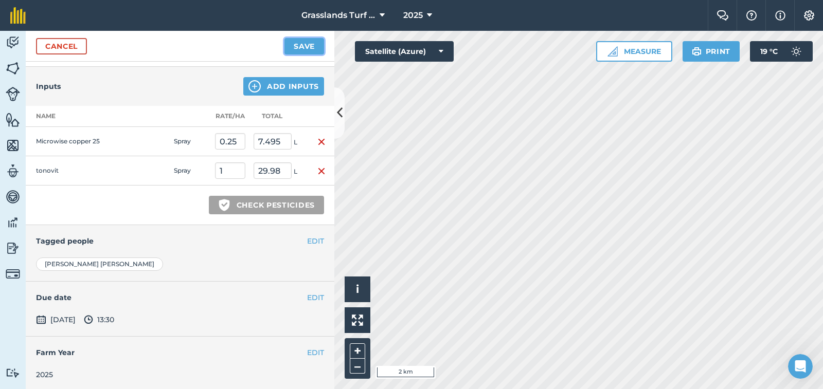
click at [300, 49] on button "Save" at bounding box center [304, 46] width 40 height 16
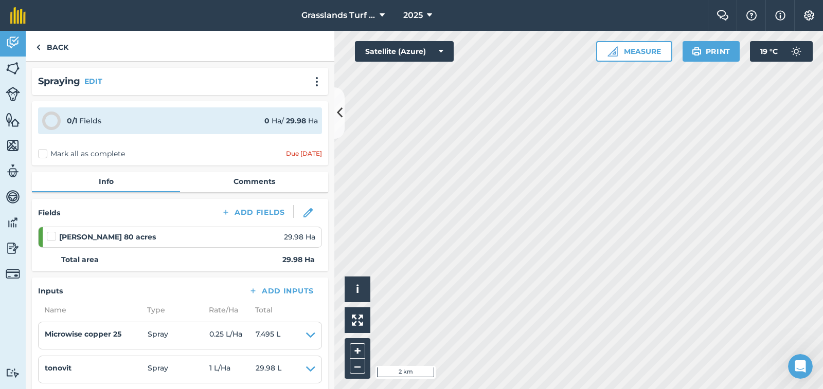
click at [46, 154] on label "Mark all as complete" at bounding box center [81, 154] width 87 height 11
click at [45, 154] on input "Mark all as complete" at bounding box center [41, 152] width 7 height 7
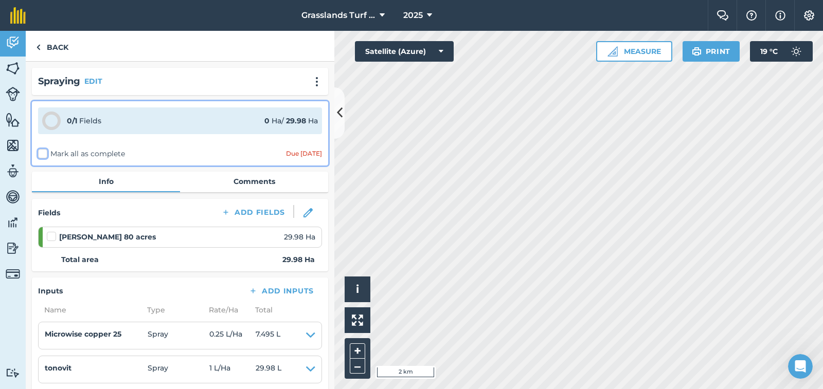
checkbox input "false"
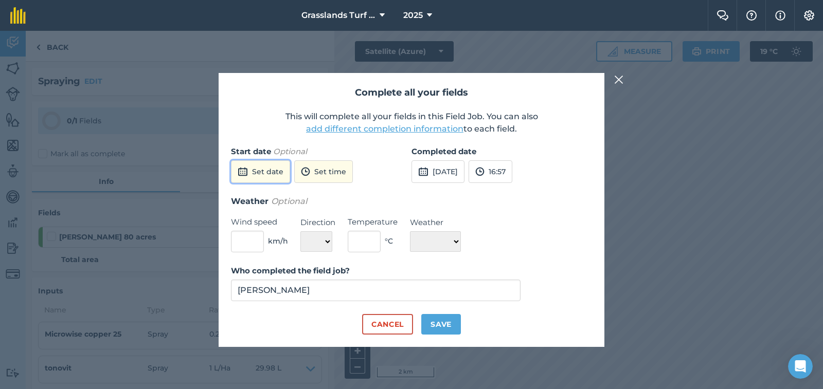
click at [278, 167] on button "Set date" at bounding box center [260, 172] width 59 height 23
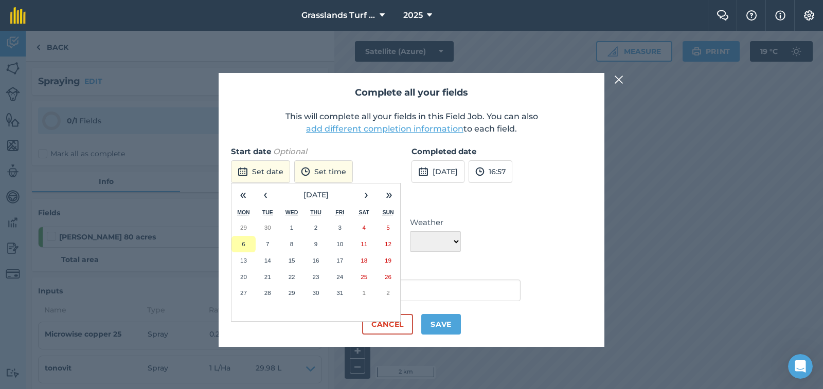
click at [247, 237] on button "6" at bounding box center [244, 244] width 24 height 16
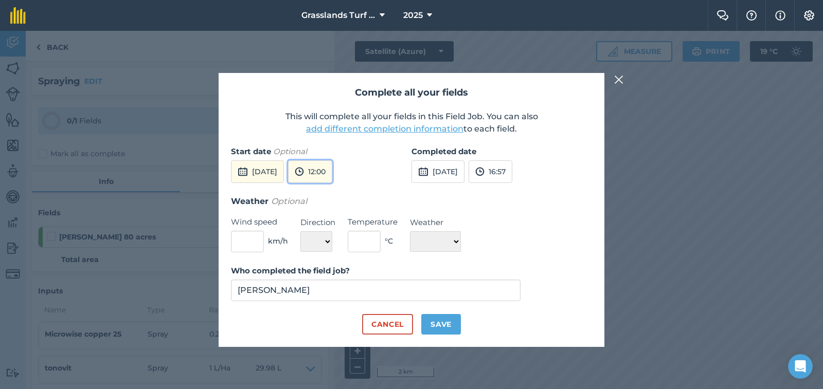
click at [327, 174] on button "12:00" at bounding box center [310, 172] width 44 height 23
click at [337, 275] on button "13:00" at bounding box center [313, 274] width 48 height 16
click at [451, 179] on button "[DATE]" at bounding box center [438, 172] width 53 height 23
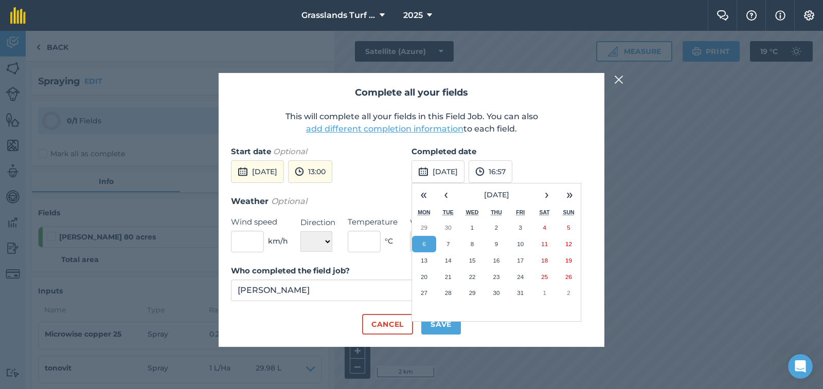
click at [432, 243] on button "6" at bounding box center [424, 244] width 24 height 16
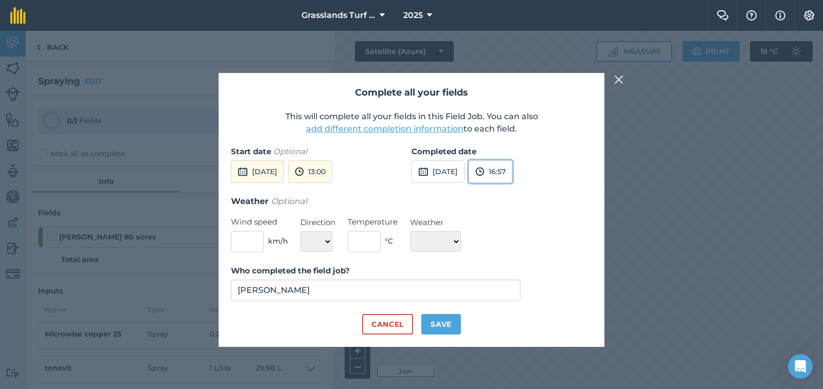
click at [512, 173] on button "16:57" at bounding box center [491, 172] width 44 height 23
click at [518, 225] on button "16:30" at bounding box center [493, 225] width 48 height 16
click at [253, 244] on input "text" at bounding box center [247, 242] width 33 height 22
type input "8"
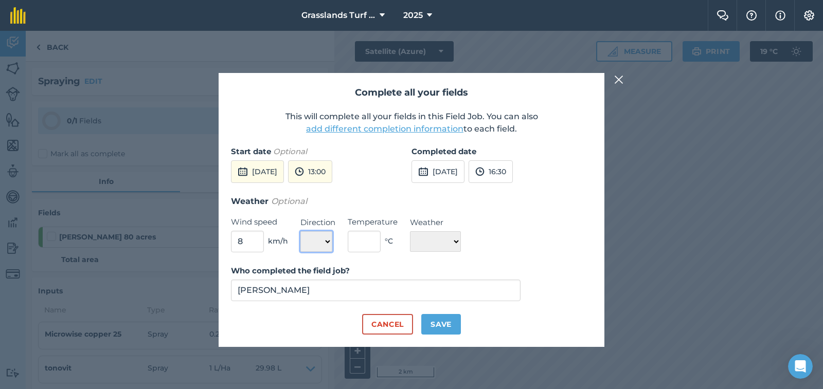
click at [326, 241] on select "N NE E SE S SW W NW" at bounding box center [316, 242] width 32 height 21
select select "SE"
click at [300, 232] on select "N NE E SE S SW W NW" at bounding box center [316, 242] width 32 height 21
click at [370, 242] on input "text" at bounding box center [364, 242] width 33 height 22
type input "12"
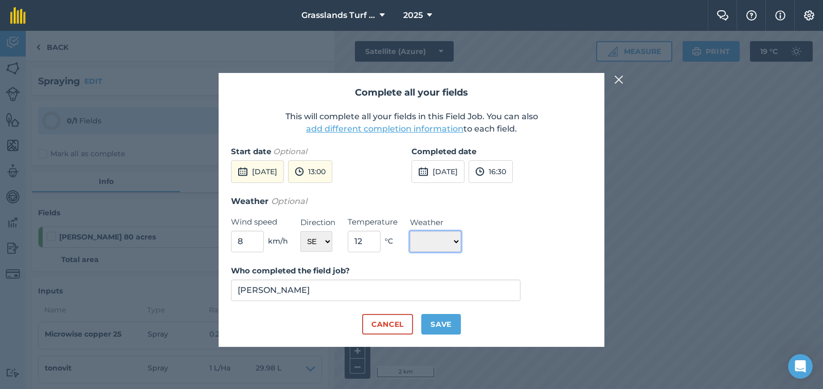
click at [459, 243] on select "☀️ Sunny 🌧 Rainy ⛅️ Cloudy 🌨 Snow ❄️ Icy" at bounding box center [435, 242] width 51 height 21
select select "Sunny"
click at [410, 232] on select "☀️ Sunny 🌧 Rainy ⛅️ Cloudy 🌨 Snow ❄️ Icy" at bounding box center [435, 242] width 51 height 21
click at [446, 321] on button "Save" at bounding box center [441, 324] width 40 height 21
checkbox input "true"
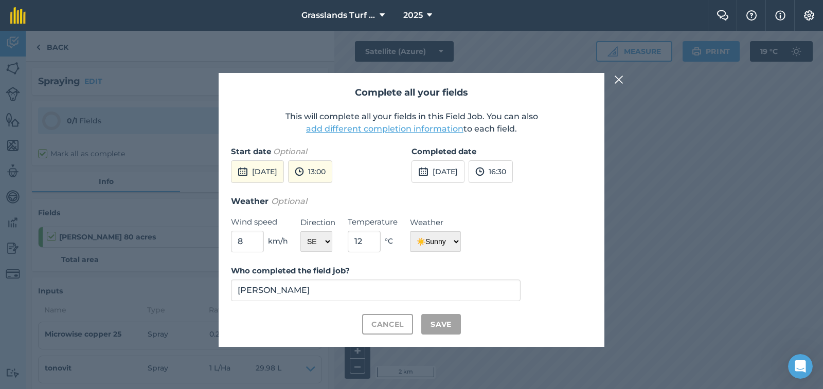
checkbox input "true"
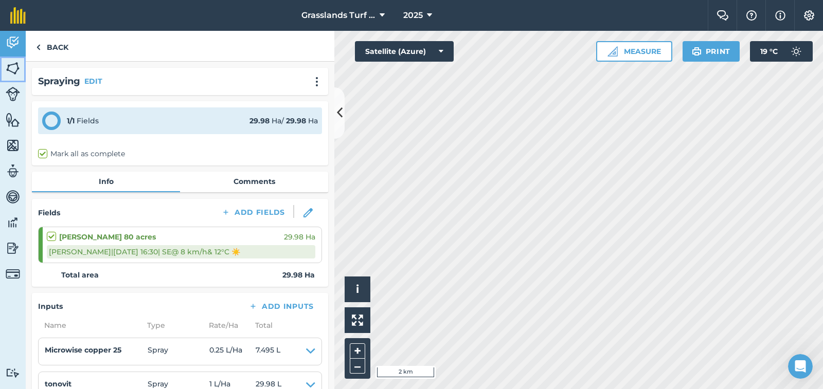
click at [12, 63] on img at bounding box center [13, 68] width 14 height 15
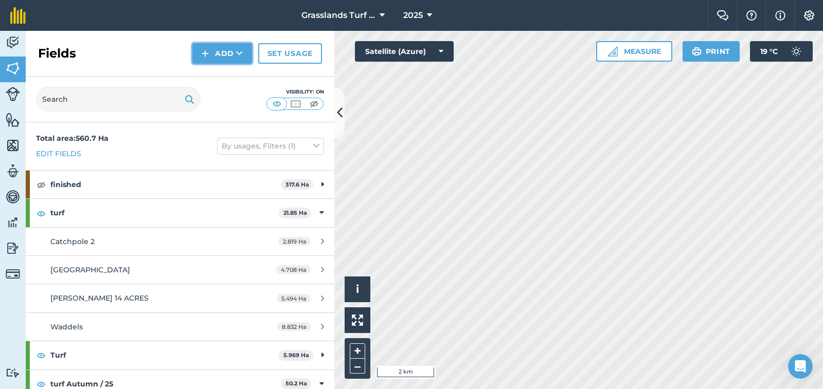
click at [217, 48] on button "Add" at bounding box center [222, 53] width 60 height 21
click at [114, 61] on div "Fields Add Draw Import Set usage" at bounding box center [180, 54] width 309 height 46
click at [13, 42] on img at bounding box center [13, 42] width 14 height 15
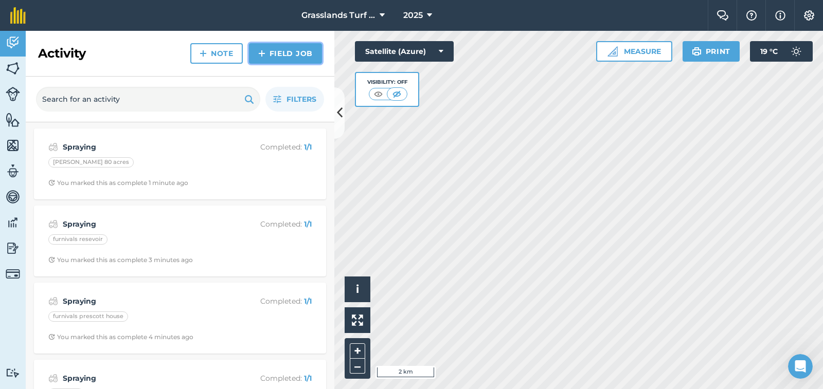
click at [273, 55] on link "Field Job" at bounding box center [285, 53] width 73 height 21
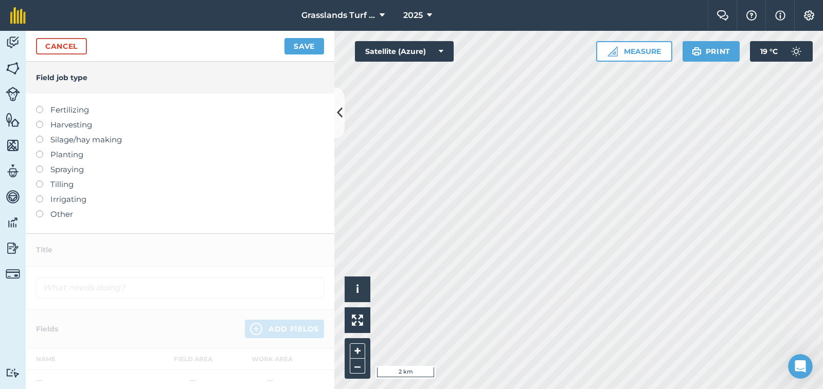
click at [40, 166] on label at bounding box center [43, 166] width 14 height 0
type input "Spraying"
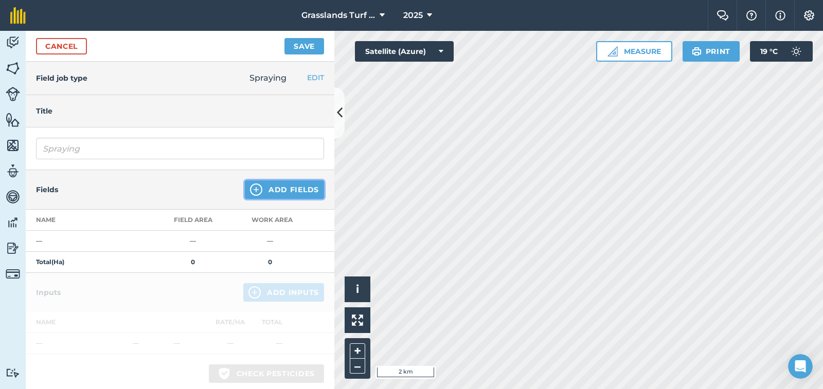
click at [271, 188] on button "Add Fields" at bounding box center [284, 190] width 79 height 19
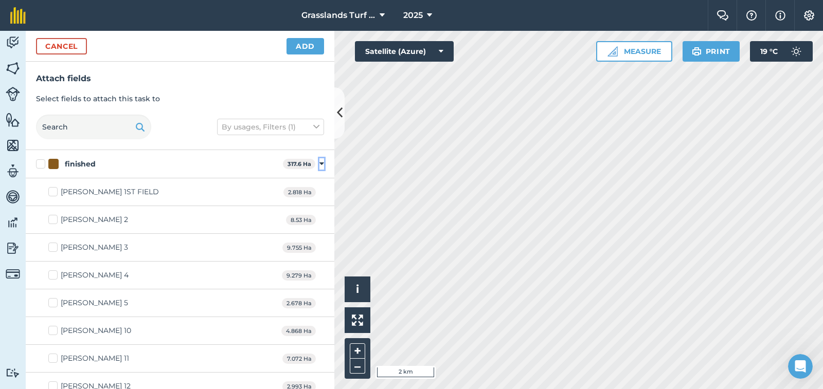
click at [319, 165] on icon at bounding box center [321, 163] width 5 height 9
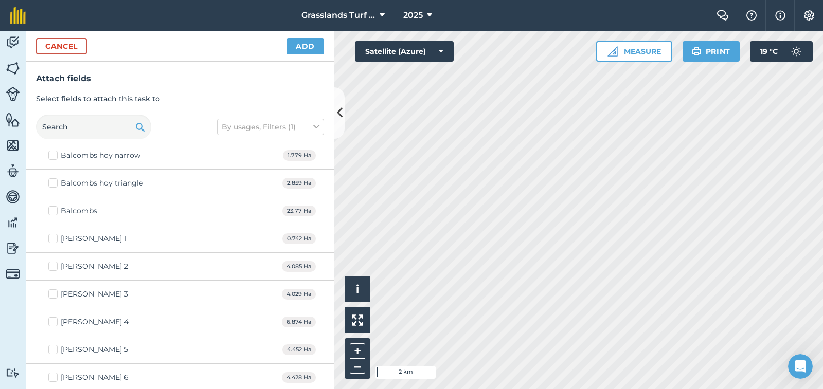
scroll to position [412, 0]
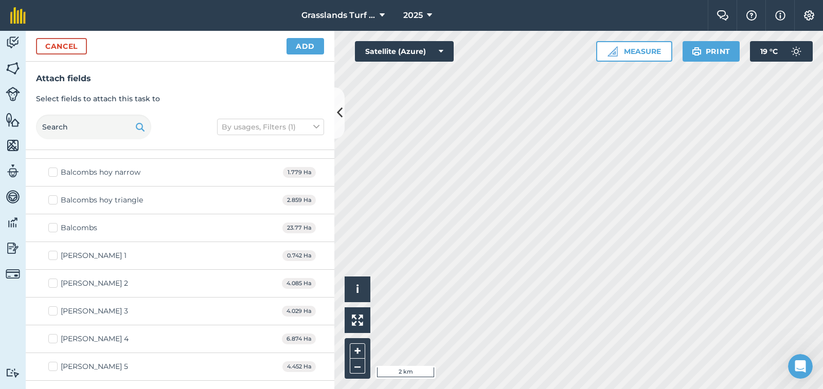
click at [52, 170] on label "Balcombs hoy narrow" at bounding box center [94, 172] width 92 height 11
click at [52, 170] on input "Balcombs hoy narrow" at bounding box center [51, 170] width 7 height 7
checkbox input "true"
click at [55, 204] on label "Balcombs hoy triangle" at bounding box center [95, 200] width 95 height 11
click at [55, 202] on input "Balcombs hoy triangle" at bounding box center [51, 198] width 7 height 7
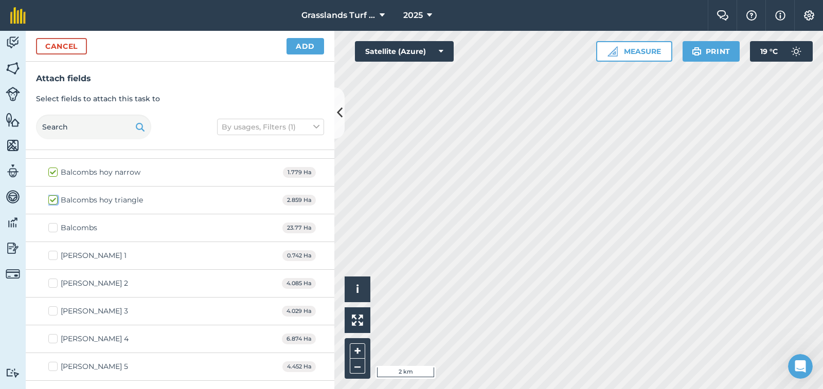
checkbox input "true"
click at [54, 229] on label "Balcombs" at bounding box center [72, 228] width 49 height 11
click at [54, 229] on input "Balcombs" at bounding box center [51, 226] width 7 height 7
checkbox input "true"
click at [311, 48] on button "Add" at bounding box center [306, 46] width 38 height 16
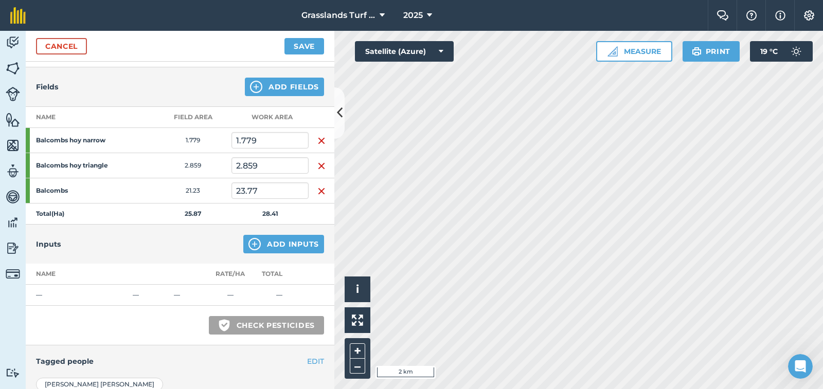
scroll to position [154, 0]
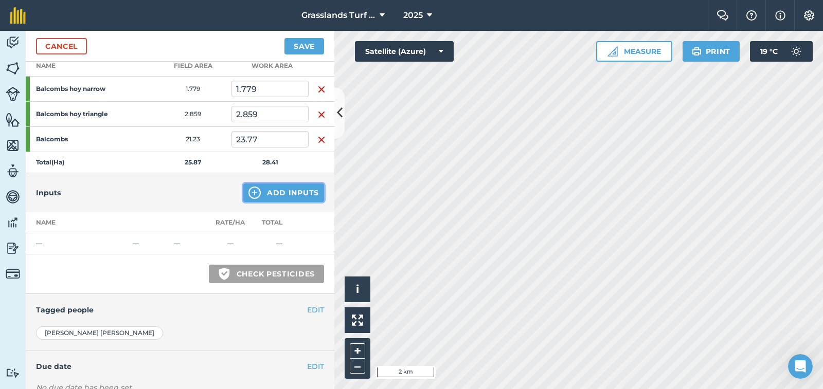
click at [283, 199] on button "Add Inputs" at bounding box center [283, 193] width 81 height 19
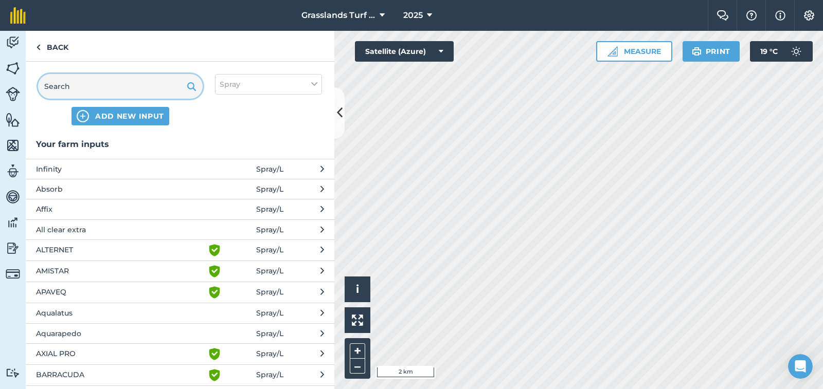
click at [79, 87] on input "text" at bounding box center [120, 86] width 165 height 25
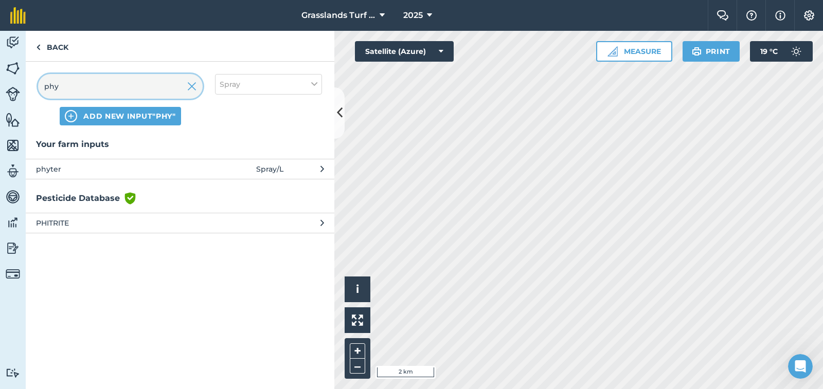
type input "phy"
click at [48, 171] on span "phyter" at bounding box center [120, 169] width 168 height 11
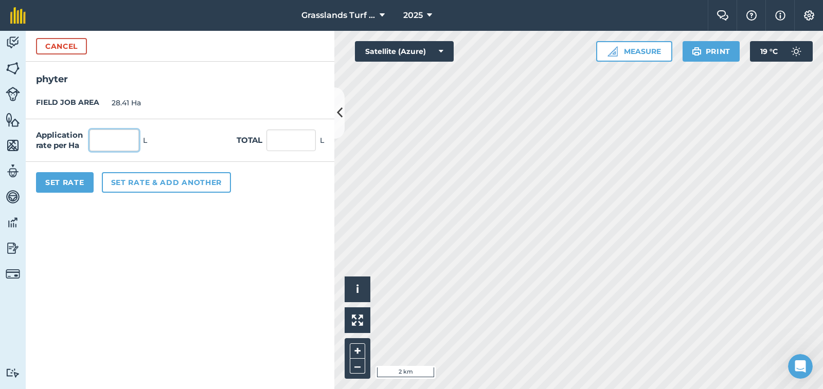
click at [116, 142] on input "text" at bounding box center [114, 141] width 49 height 22
type input "3"
type input "85.23"
click at [87, 178] on button "Set Rate" at bounding box center [65, 182] width 58 height 21
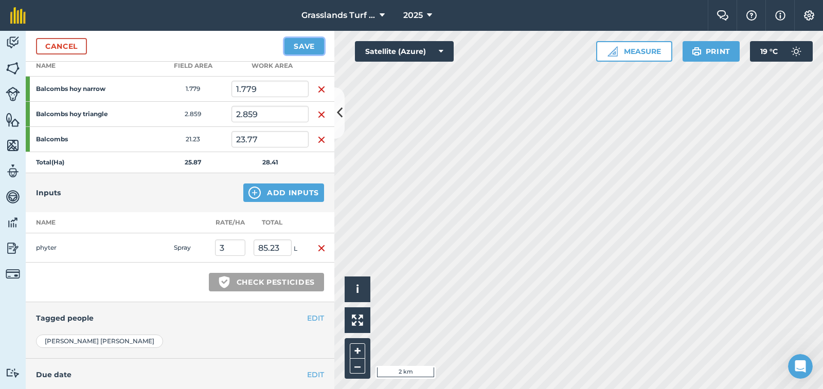
click at [309, 43] on button "Save" at bounding box center [304, 46] width 40 height 16
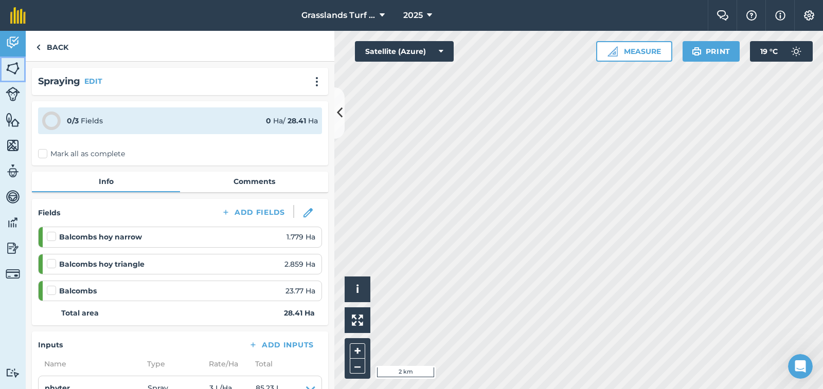
click at [11, 70] on img at bounding box center [13, 68] width 14 height 15
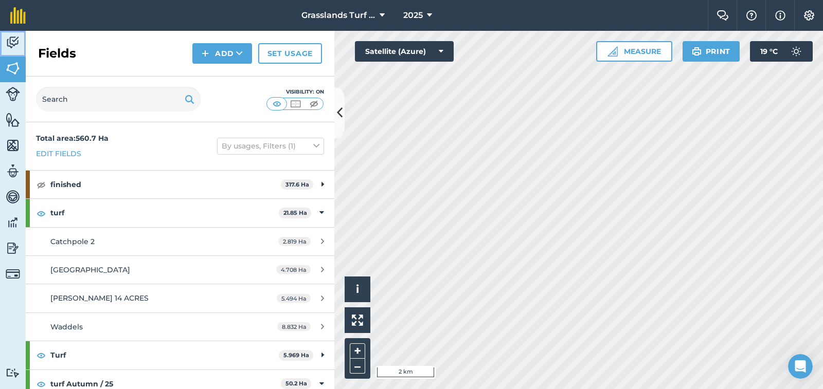
click at [15, 43] on img at bounding box center [13, 42] width 14 height 15
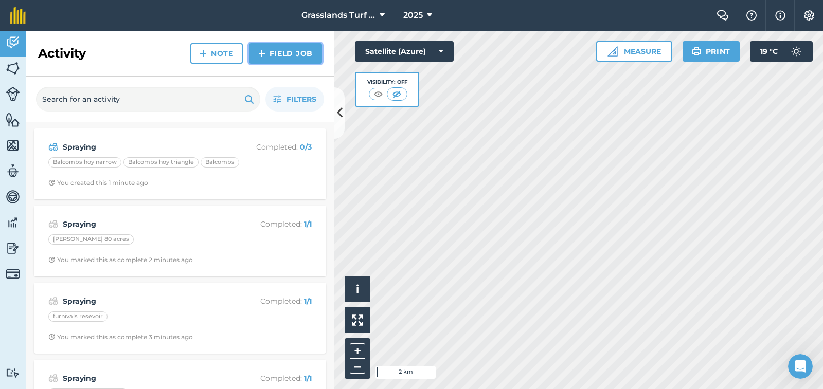
click at [272, 51] on link "Field Job" at bounding box center [285, 53] width 73 height 21
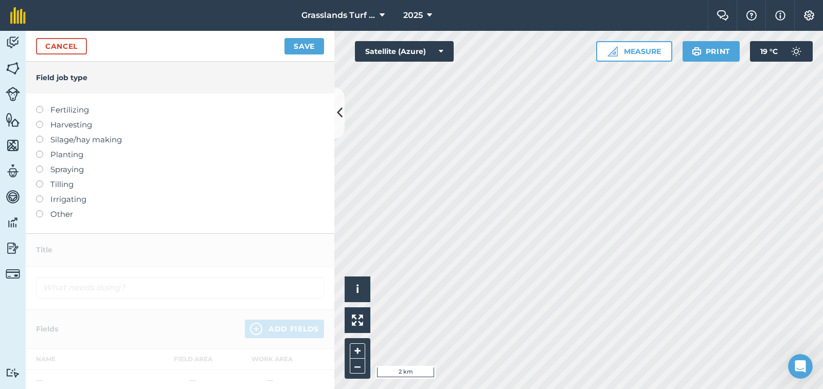
click at [40, 166] on label at bounding box center [43, 166] width 14 height 0
type input "Spraying"
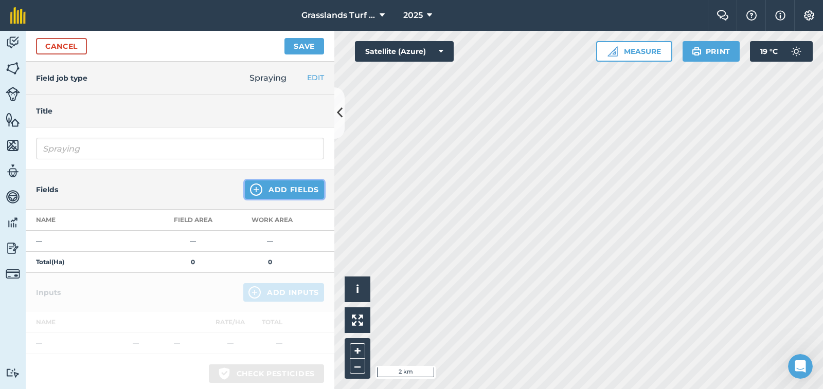
click at [291, 189] on button "Add Fields" at bounding box center [284, 190] width 79 height 19
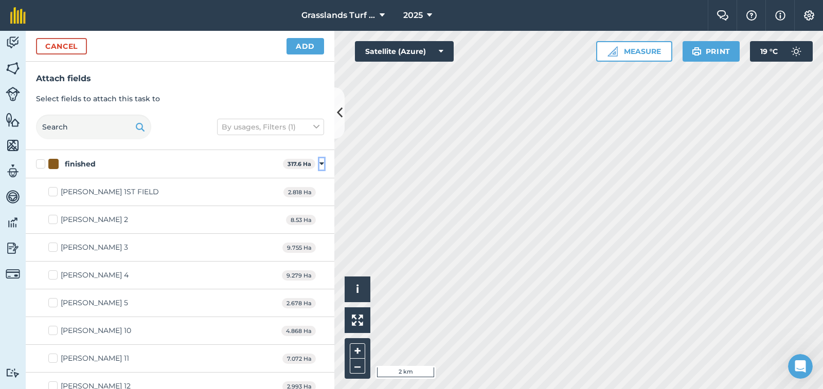
click at [319, 164] on icon at bounding box center [321, 163] width 5 height 9
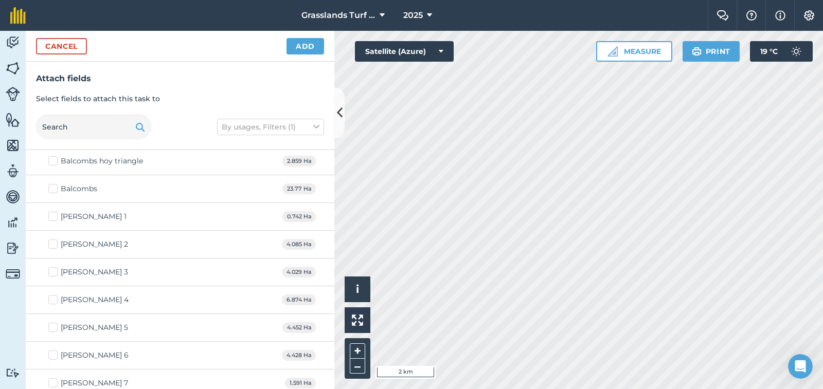
scroll to position [463, 0]
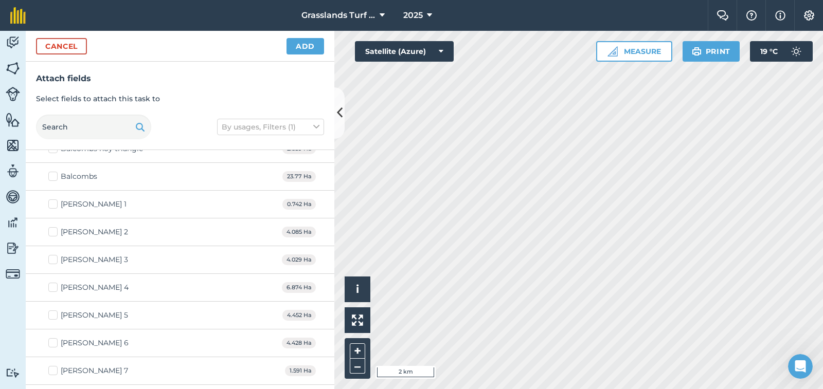
click at [55, 206] on label "[PERSON_NAME] 1" at bounding box center [87, 204] width 78 height 11
click at [55, 206] on input "[PERSON_NAME] 1" at bounding box center [51, 202] width 7 height 7
checkbox input "true"
click at [53, 237] on label "[PERSON_NAME] 2" at bounding box center [88, 232] width 80 height 11
click at [53, 234] on input "[PERSON_NAME] 2" at bounding box center [51, 230] width 7 height 7
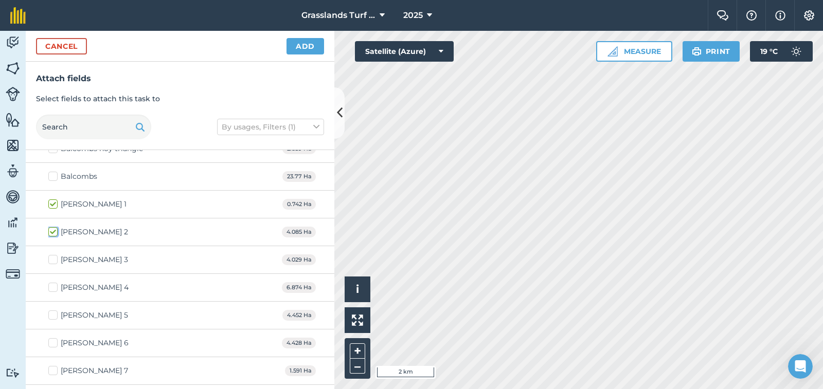
checkbox input "true"
click at [55, 261] on label "[PERSON_NAME] 3" at bounding box center [88, 260] width 80 height 11
click at [55, 261] on input "[PERSON_NAME] 3" at bounding box center [51, 258] width 7 height 7
checkbox input "true"
click at [55, 291] on label "[PERSON_NAME] 4" at bounding box center [88, 287] width 80 height 11
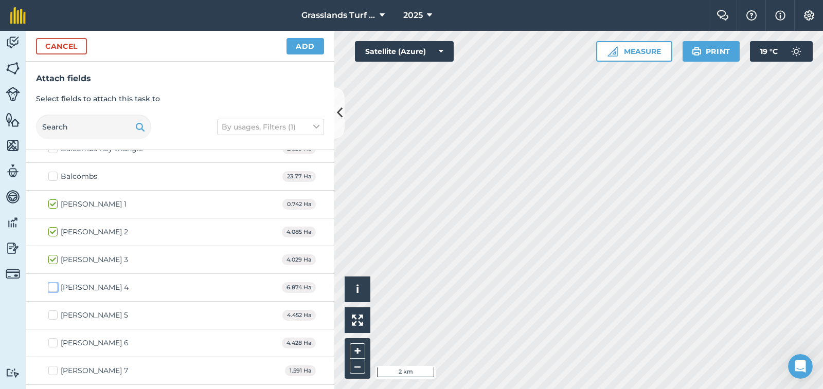
click at [55, 289] on input "[PERSON_NAME] 4" at bounding box center [51, 285] width 7 height 7
checkbox input "true"
click at [54, 315] on label "[PERSON_NAME] 5" at bounding box center [88, 315] width 80 height 11
click at [54, 315] on input "[PERSON_NAME] 5" at bounding box center [51, 313] width 7 height 7
checkbox input "true"
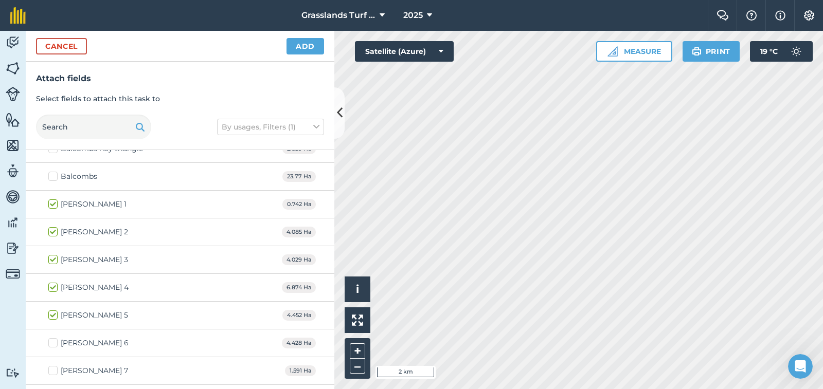
click at [54, 375] on label "[PERSON_NAME] 7" at bounding box center [88, 371] width 80 height 11
click at [54, 372] on input "[PERSON_NAME] 7" at bounding box center [51, 369] width 7 height 7
checkbox input "true"
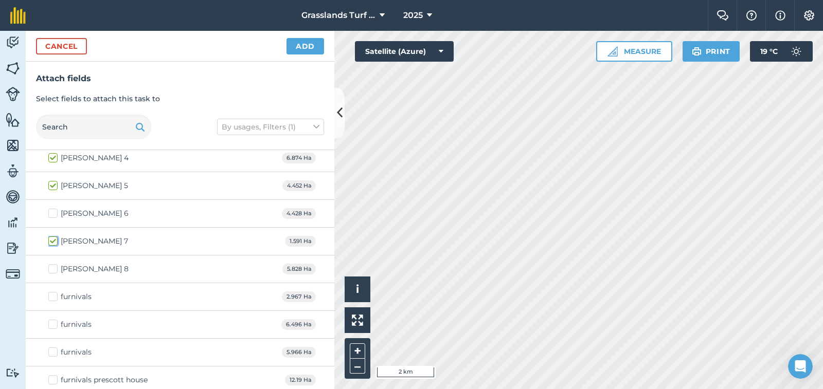
scroll to position [617, 0]
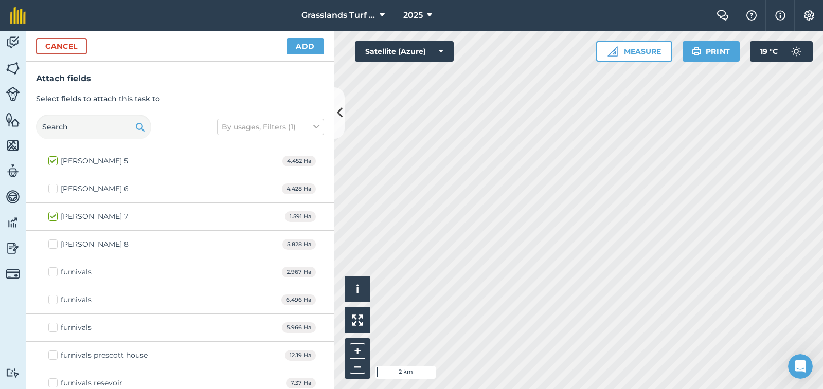
click at [52, 246] on label "[PERSON_NAME] 8" at bounding box center [88, 244] width 80 height 11
click at [52, 246] on input "[PERSON_NAME] 8" at bounding box center [51, 242] width 7 height 7
checkbox input "true"
click at [315, 44] on button "Add" at bounding box center [306, 46] width 38 height 16
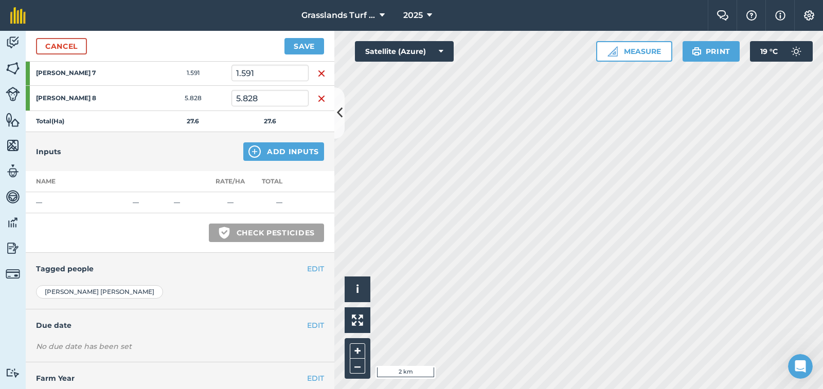
scroll to position [309, 0]
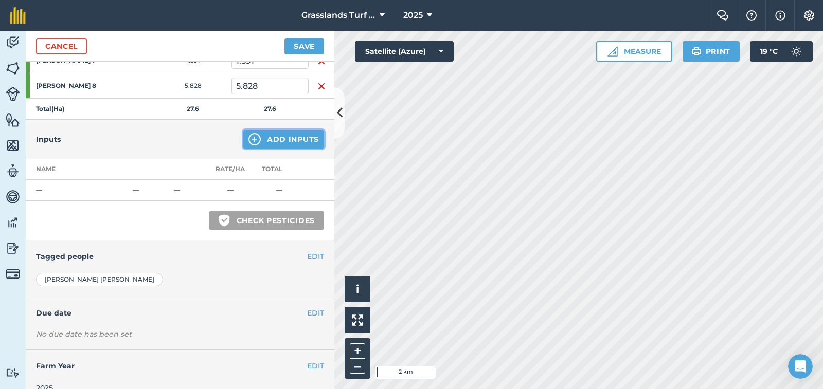
click at [288, 140] on button "Add Inputs" at bounding box center [283, 139] width 81 height 19
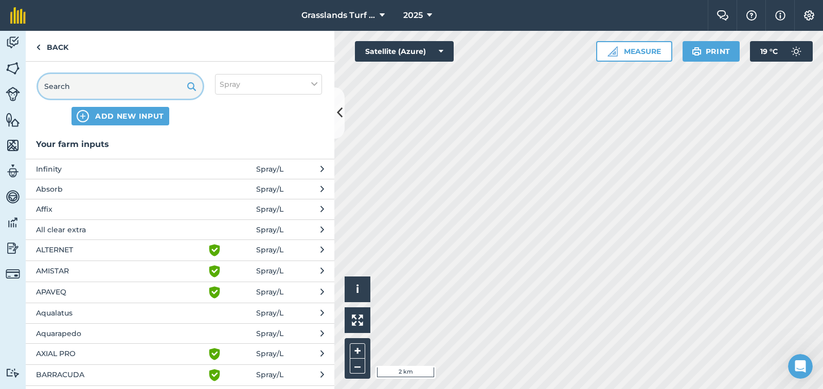
click at [91, 90] on input "text" at bounding box center [120, 86] width 165 height 25
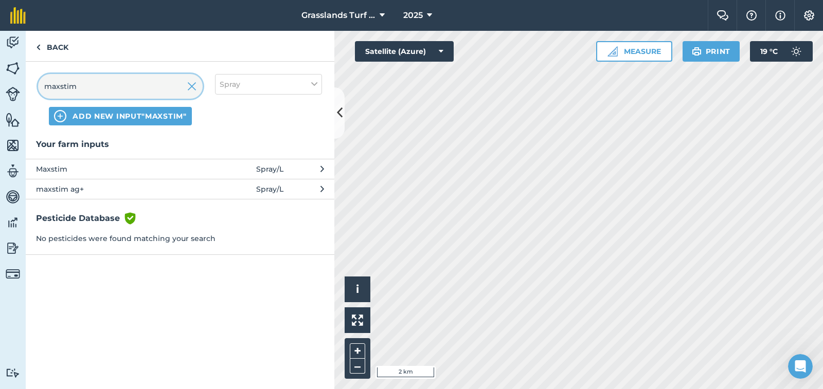
type input "maxstim"
click at [61, 166] on span "Maxstim" at bounding box center [120, 169] width 168 height 11
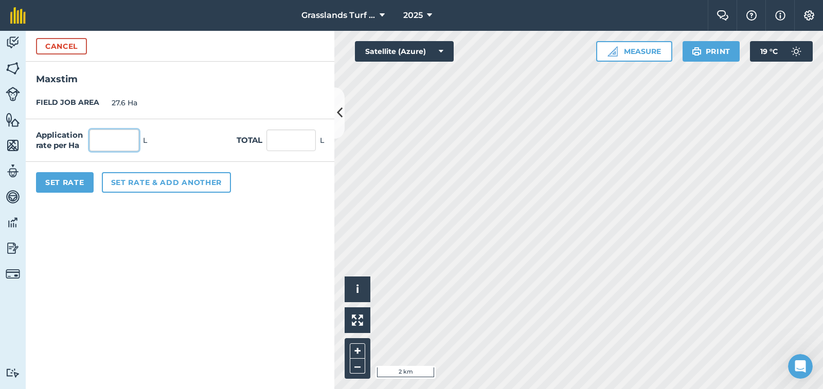
click at [95, 133] on input "text" at bounding box center [114, 141] width 49 height 22
type input "3"
type input "82.8"
click at [83, 183] on button "Set Rate" at bounding box center [65, 182] width 58 height 21
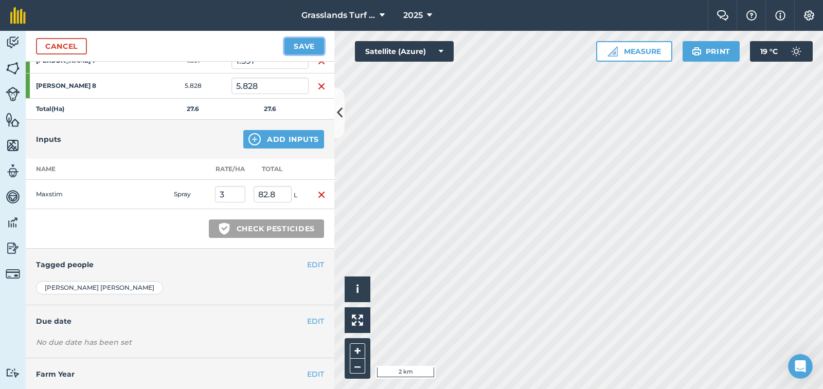
click at [301, 46] on button "Save" at bounding box center [304, 46] width 40 height 16
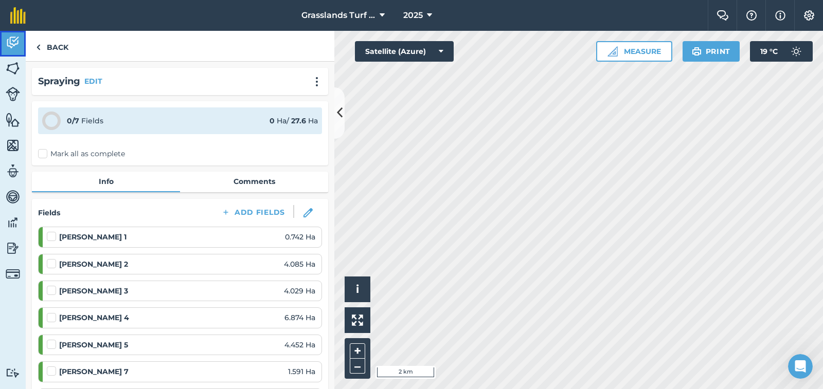
click at [14, 41] on img at bounding box center [13, 42] width 14 height 15
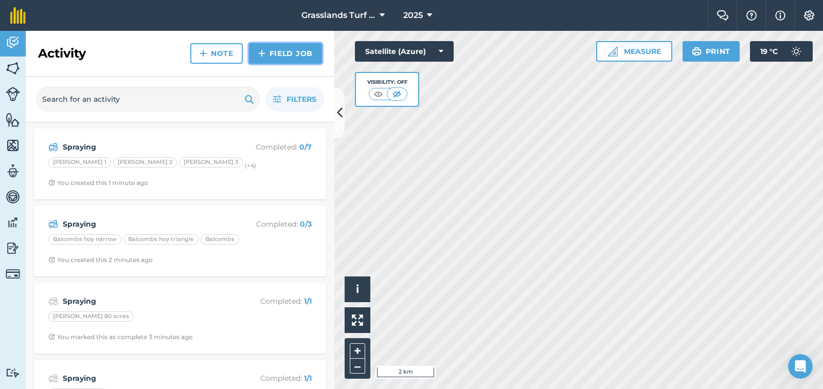
click at [273, 56] on link "Field Job" at bounding box center [285, 53] width 73 height 21
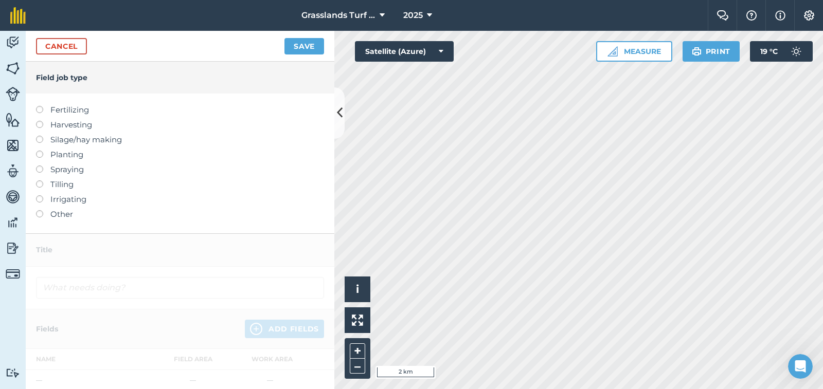
click at [41, 166] on label at bounding box center [43, 166] width 14 height 0
type input "Spraying"
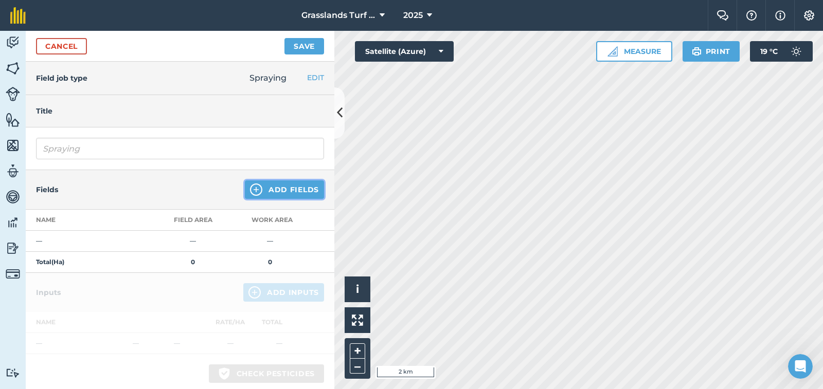
click at [276, 188] on button "Add Fields" at bounding box center [284, 190] width 79 height 19
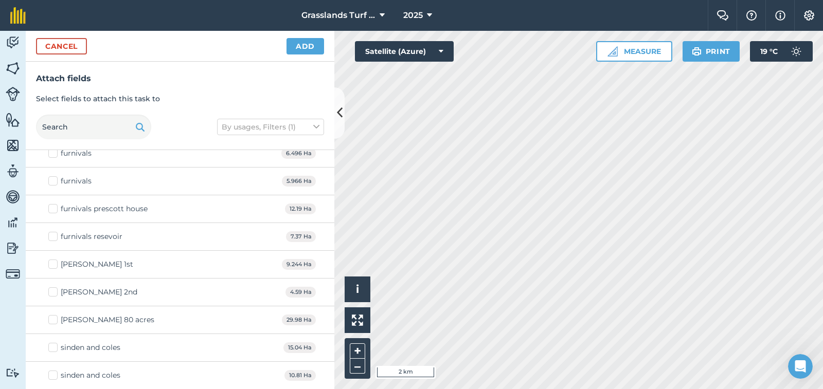
scroll to position [1681, 0]
click at [55, 236] on label "furnivals resevoir" at bounding box center [85, 236] width 74 height 11
click at [55, 236] on input "furnivals resevoir" at bounding box center [51, 234] width 7 height 7
checkbox input "true"
click at [52, 319] on label "[PERSON_NAME] 80 acres" at bounding box center [101, 319] width 106 height 11
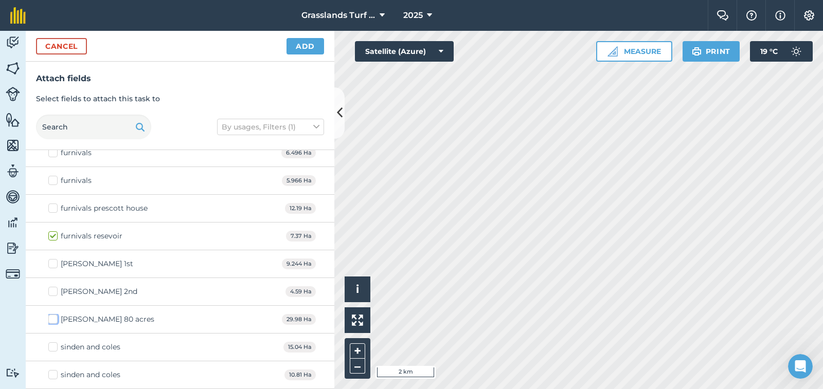
click at [52, 319] on input "[PERSON_NAME] 80 acres" at bounding box center [51, 317] width 7 height 7
checkbox input "true"
click at [307, 45] on button "Add" at bounding box center [306, 46] width 38 height 16
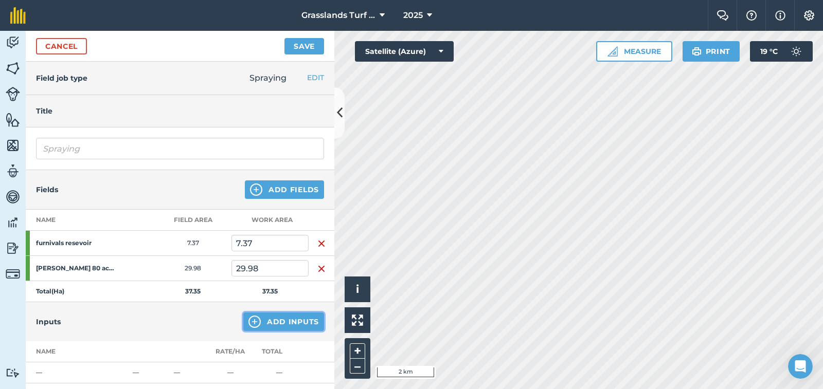
click at [274, 319] on button "Add Inputs" at bounding box center [283, 322] width 81 height 19
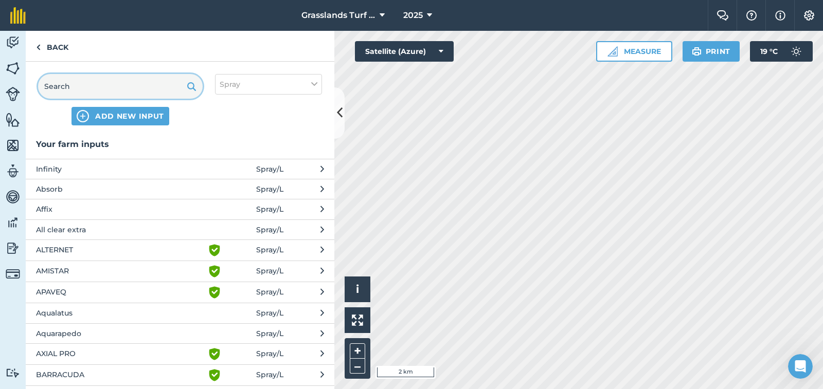
click at [87, 92] on input "text" at bounding box center [120, 86] width 165 height 25
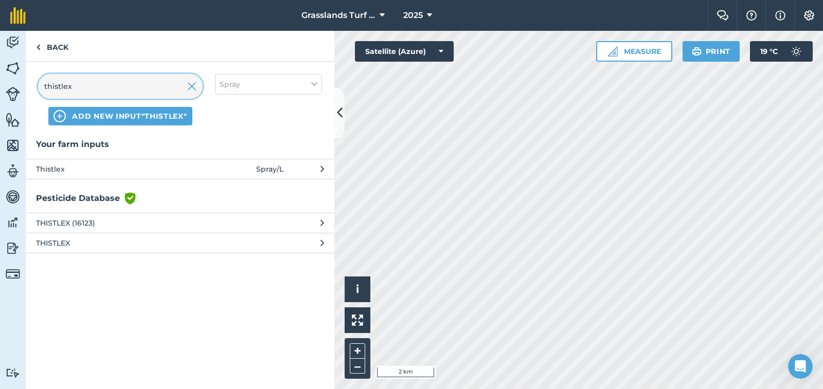
type input "thistlex"
click at [41, 168] on span "Thistlex" at bounding box center [120, 169] width 168 height 11
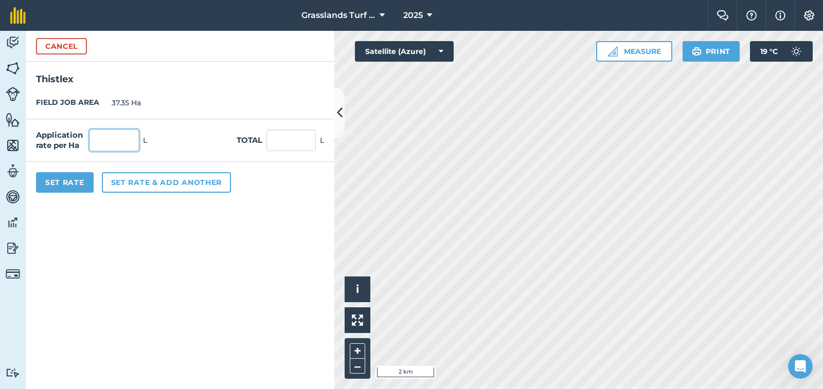
click at [126, 143] on input "text" at bounding box center [114, 141] width 49 height 22
type input "1"
type input "37.35"
click at [80, 183] on button "Set Rate" at bounding box center [65, 182] width 58 height 21
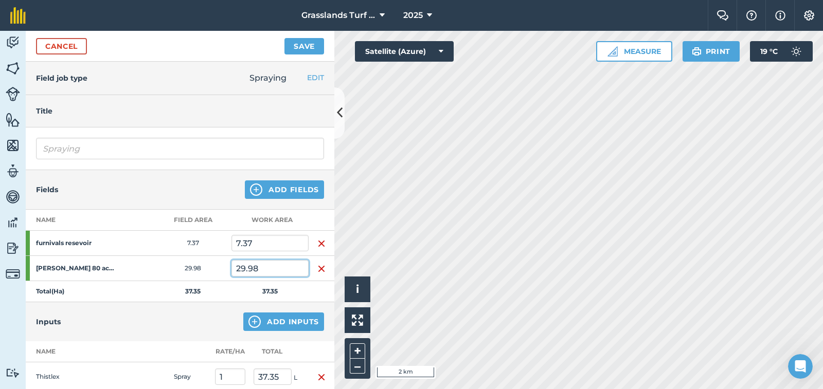
drag, startPoint x: 262, startPoint y: 271, endPoint x: 266, endPoint y: 266, distance: 6.3
click at [262, 271] on input "29.98" at bounding box center [270, 268] width 77 height 16
type input "2"
type input "7"
click at [218, 271] on td "29.98" at bounding box center [192, 268] width 77 height 25
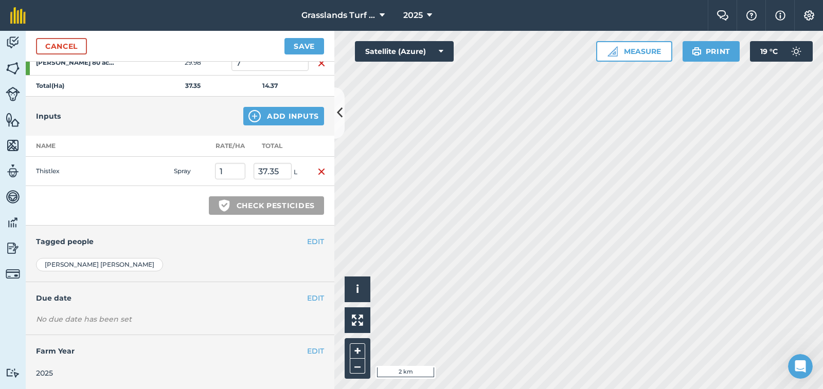
scroll to position [206, 0]
click at [307, 298] on button "EDIT" at bounding box center [315, 297] width 17 height 11
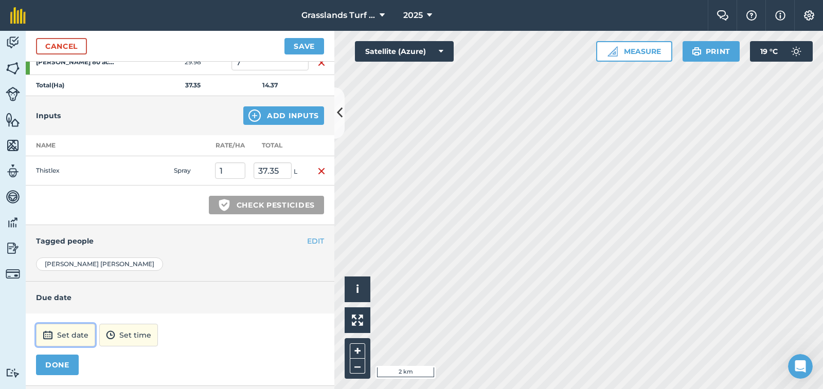
click at [76, 341] on button "Set date" at bounding box center [65, 335] width 59 height 23
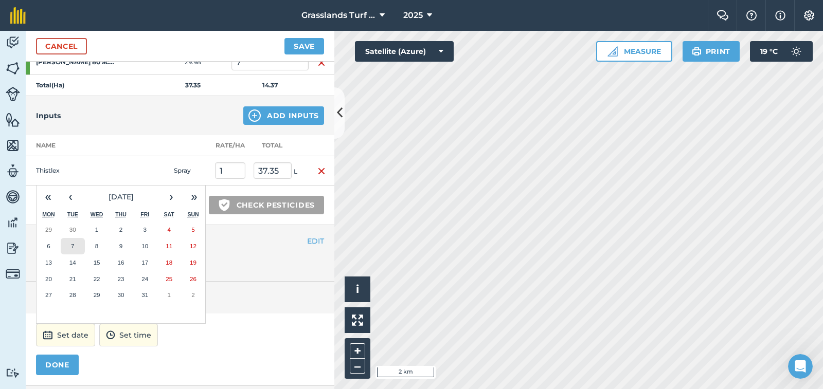
click at [72, 243] on abbr "7" at bounding box center [72, 246] width 3 height 7
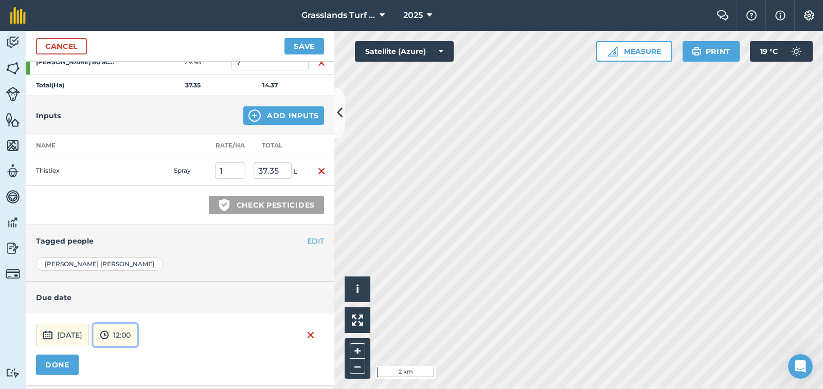
click at [135, 339] on button "12:00" at bounding box center [115, 335] width 44 height 23
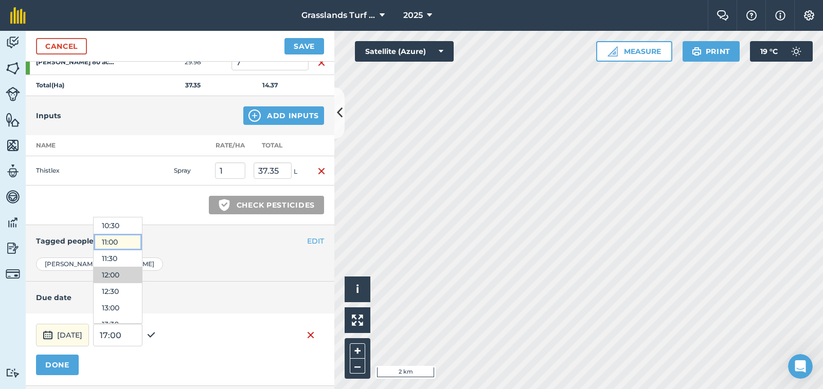
click at [142, 240] on button "11:00" at bounding box center [118, 242] width 48 height 16
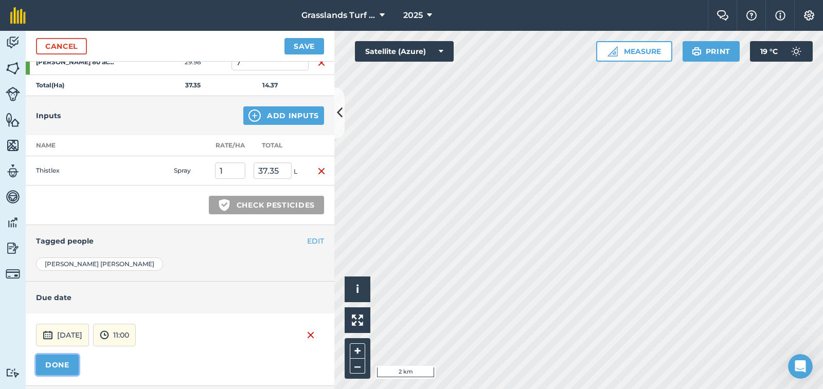
click at [65, 366] on button "DONE" at bounding box center [57, 365] width 43 height 21
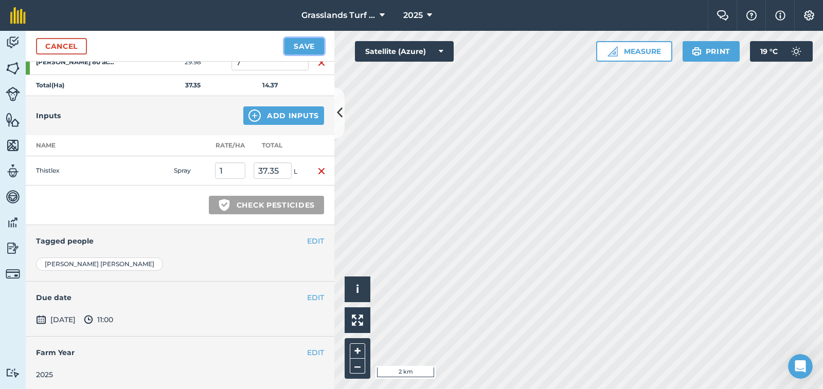
click at [302, 46] on button "Save" at bounding box center [304, 46] width 40 height 16
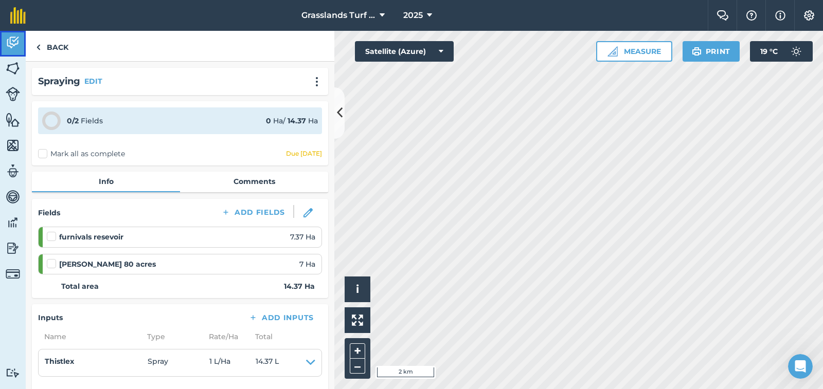
click at [11, 40] on img at bounding box center [13, 42] width 14 height 15
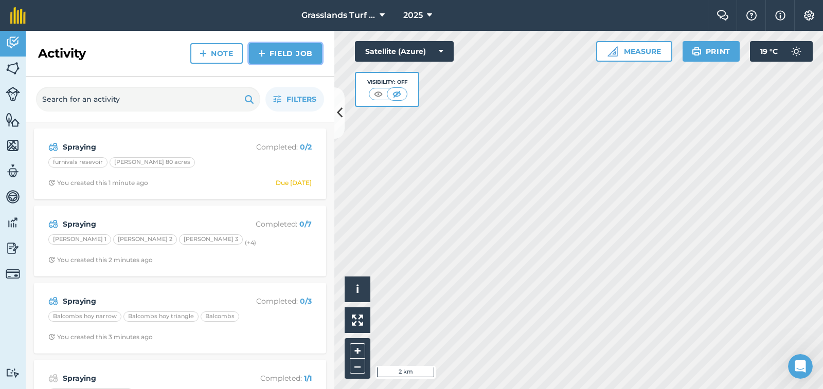
click at [286, 52] on link "Field Job" at bounding box center [285, 53] width 73 height 21
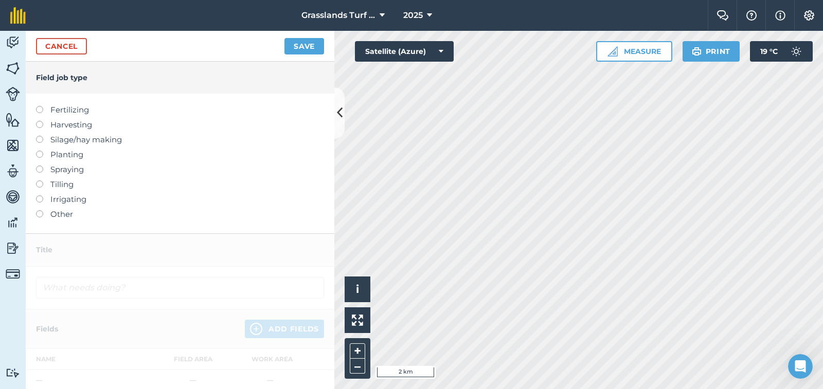
click at [41, 166] on label at bounding box center [43, 166] width 14 height 0
type input "Spraying"
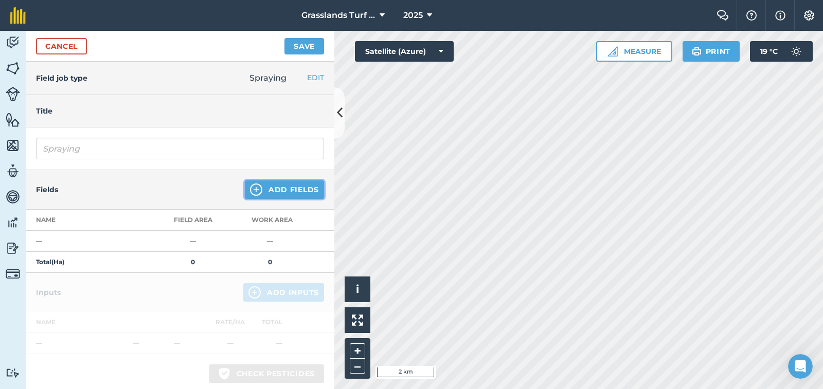
click at [288, 191] on button "Add Fields" at bounding box center [284, 190] width 79 height 19
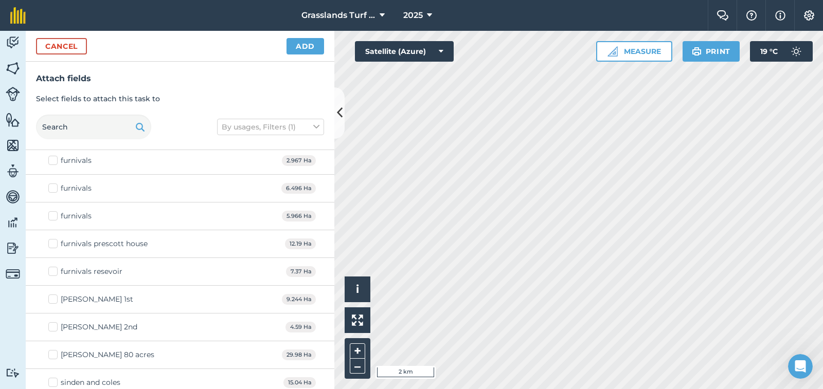
scroll to position [1646, 0]
click at [55, 247] on label "furnivals prescott house" at bounding box center [97, 243] width 99 height 11
click at [55, 245] on input "furnivals prescott house" at bounding box center [51, 241] width 7 height 7
checkbox input "true"
click at [322, 51] on button "Add" at bounding box center [306, 46] width 38 height 16
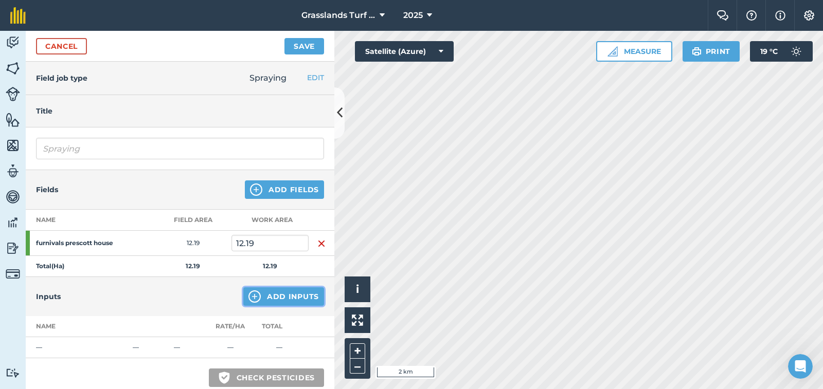
click at [271, 298] on button "Add Inputs" at bounding box center [283, 297] width 81 height 19
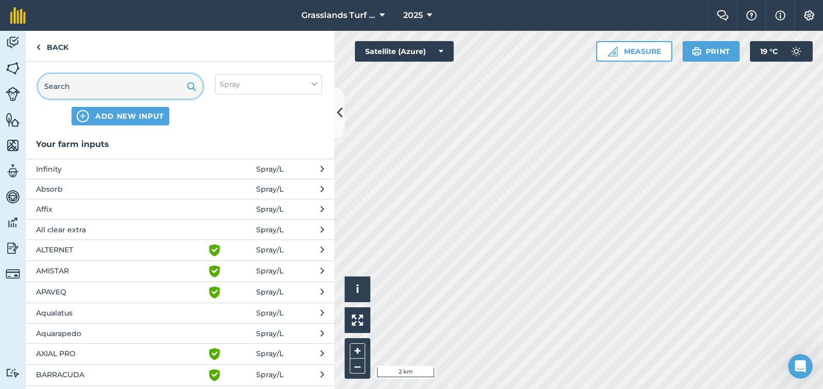
click at [76, 90] on input "text" at bounding box center [120, 86] width 165 height 25
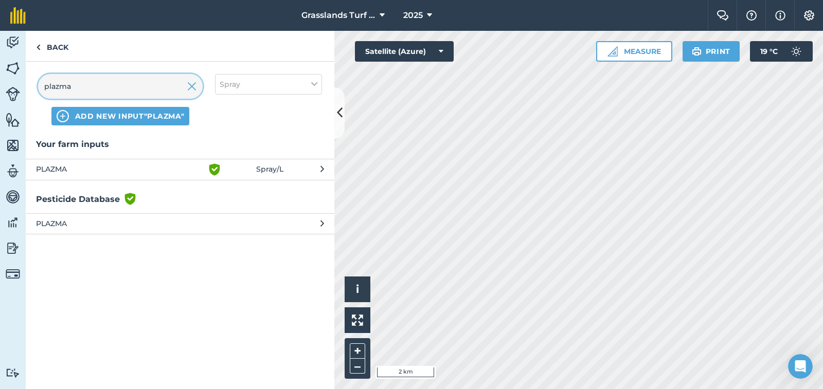
type input "plazma"
click at [56, 171] on span "PLAZMA" at bounding box center [120, 170] width 168 height 12
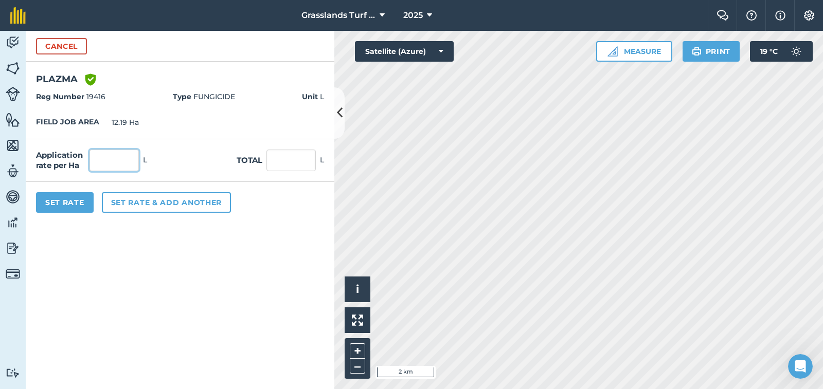
click at [127, 161] on input "text" at bounding box center [114, 161] width 49 height 22
type input "1"
type input "12.19"
click at [137, 206] on button "Set rate & add another" at bounding box center [166, 202] width 129 height 21
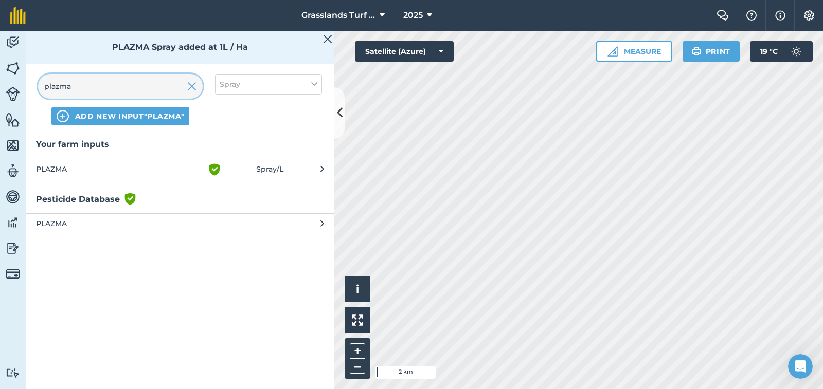
click at [101, 82] on input "plazma" at bounding box center [120, 86] width 165 height 25
type input "p"
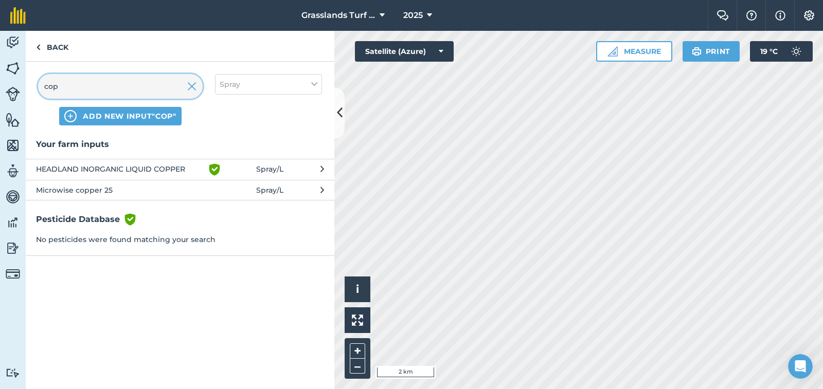
type input "cop"
click at [99, 191] on span "Microwise copper 25" at bounding box center [120, 190] width 168 height 11
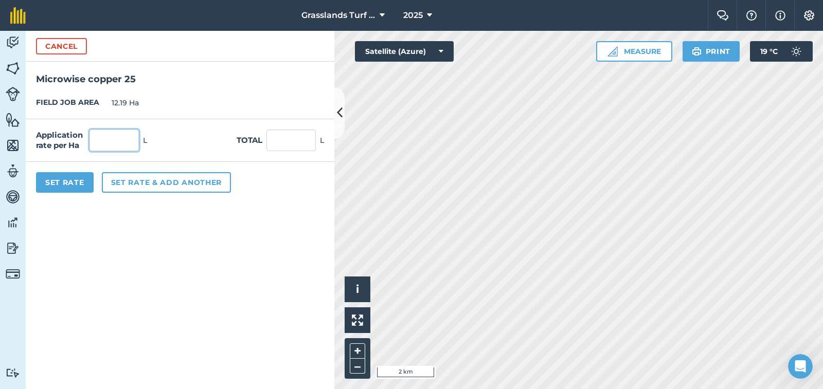
click at [106, 140] on input "text" at bounding box center [114, 141] width 49 height 22
type input "0.25"
type input "3.048"
click at [113, 186] on button "Set rate & add another" at bounding box center [166, 182] width 129 height 21
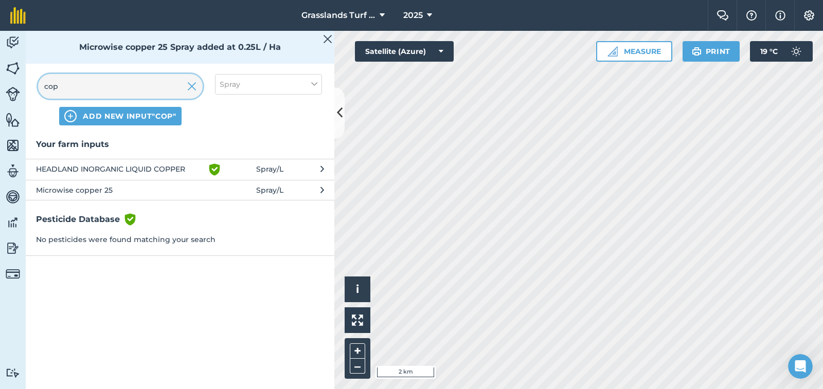
click at [80, 87] on input "cop" at bounding box center [120, 86] width 165 height 25
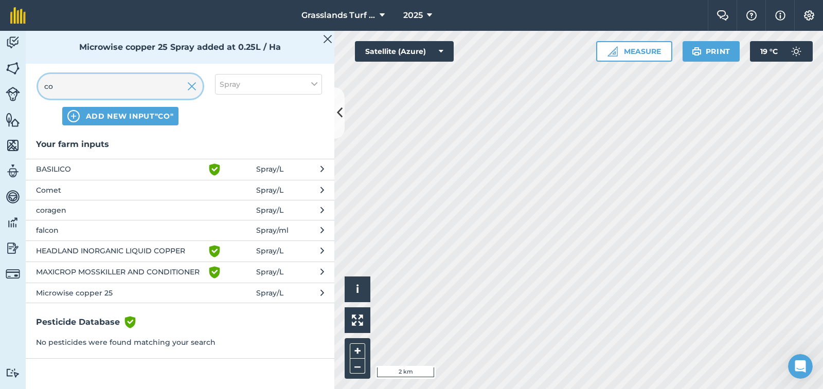
type input "c"
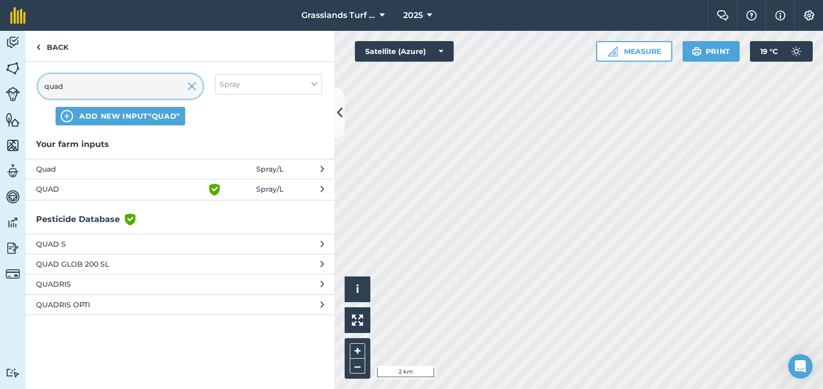
type input "quad"
click at [64, 162] on button "Quad Spray / L" at bounding box center [180, 169] width 309 height 20
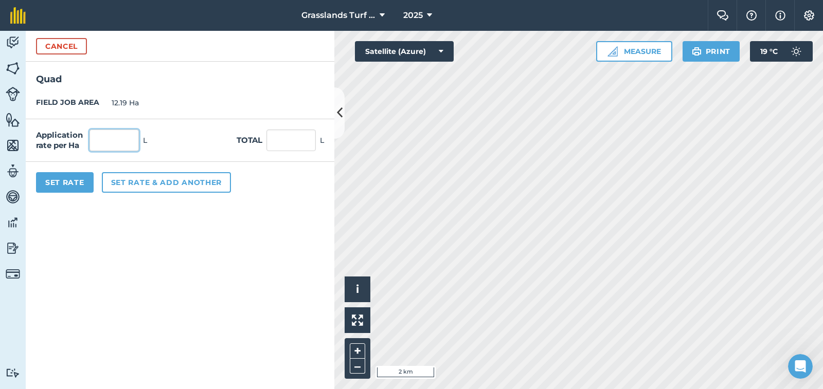
click at [101, 139] on input "text" at bounding box center [114, 141] width 49 height 22
type input "0.2"
type input "2.438"
click at [87, 185] on button "Set Rate" at bounding box center [65, 182] width 58 height 21
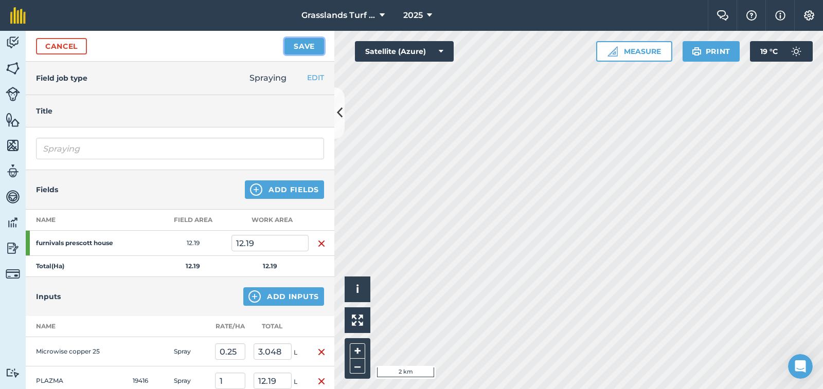
click at [308, 44] on button "Save" at bounding box center [304, 46] width 40 height 16
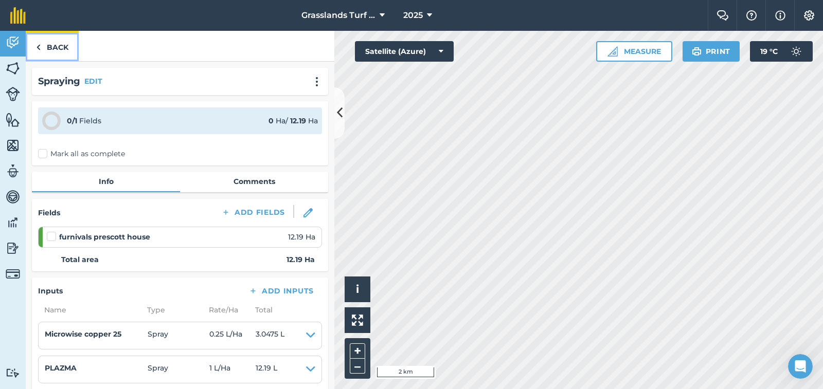
click at [63, 46] on link "Back" at bounding box center [52, 46] width 53 height 30
